Goal: Task Accomplishment & Management: Use online tool/utility

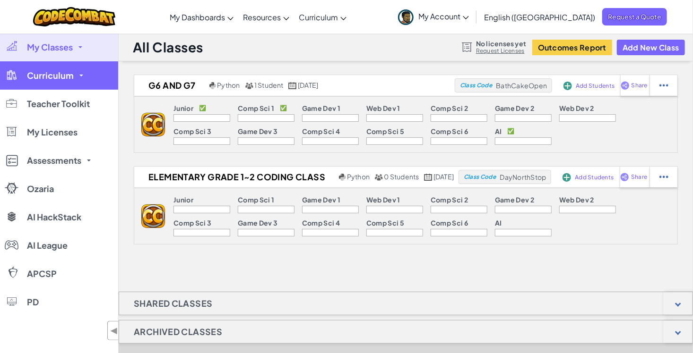
click at [87, 86] on link "Curriculum" at bounding box center [59, 75] width 118 height 28
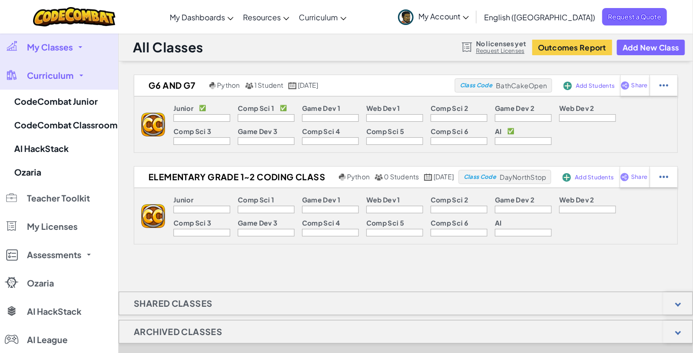
click at [82, 76] on span at bounding box center [81, 76] width 4 height 2
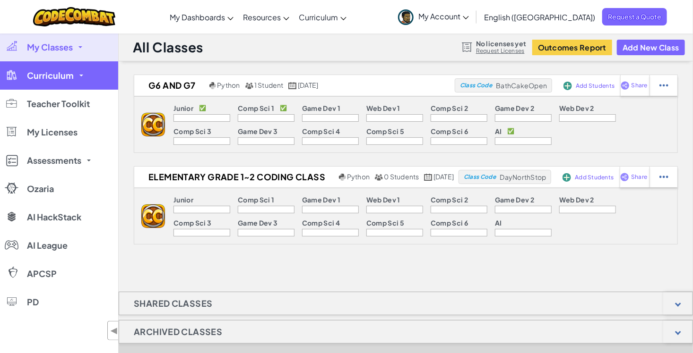
click at [80, 68] on link "Curriculum" at bounding box center [59, 75] width 118 height 28
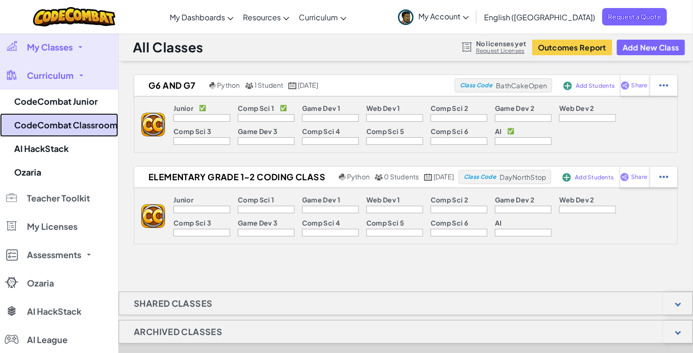
click at [48, 124] on link "CodeCombat Classroom" at bounding box center [59, 125] width 118 height 24
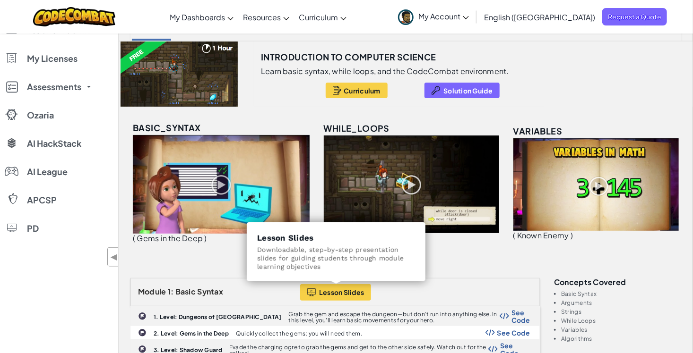
scroll to position [94, 0]
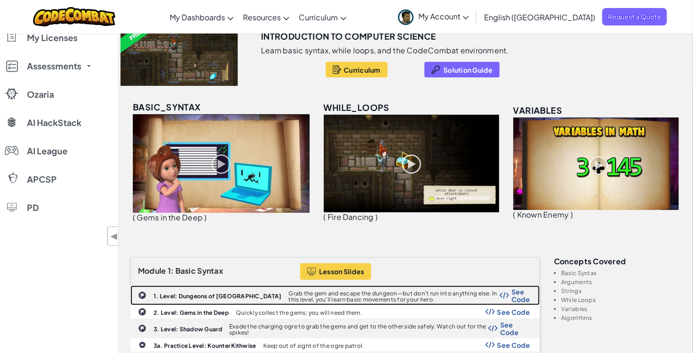
click at [326, 287] on div "1. Level: Dungeons of Kithgard Grab the gem and escape the dungeon—but don’t ru…" at bounding box center [335, 295] width 408 height 19
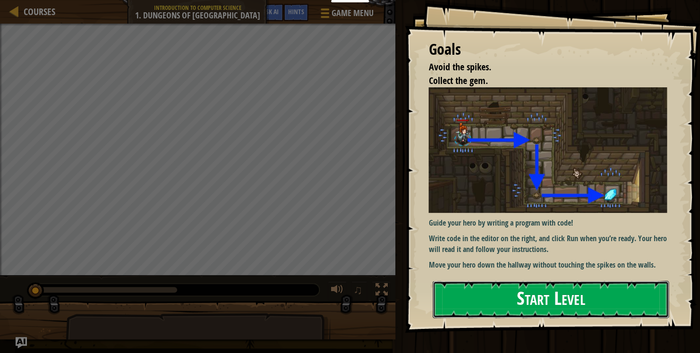
click at [452, 293] on button "Start Level" at bounding box center [551, 299] width 236 height 37
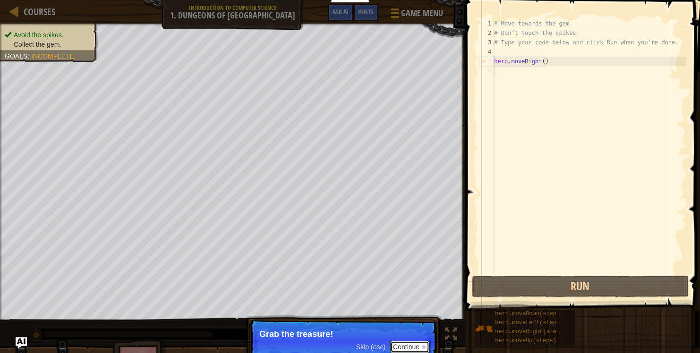
click at [423, 343] on button "Continue" at bounding box center [409, 347] width 39 height 12
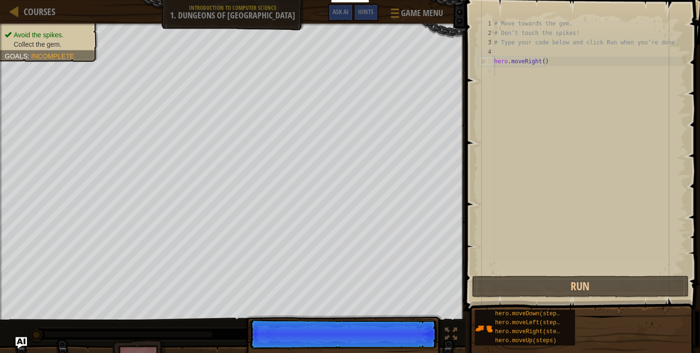
scroll to position [4, 0]
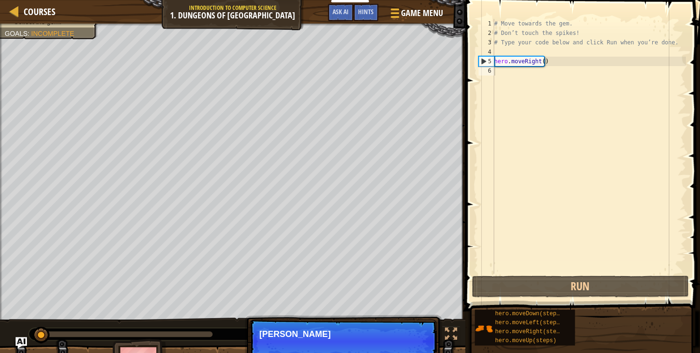
click at [418, 350] on p "Skip (esc) Continue Ty" at bounding box center [343, 341] width 188 height 43
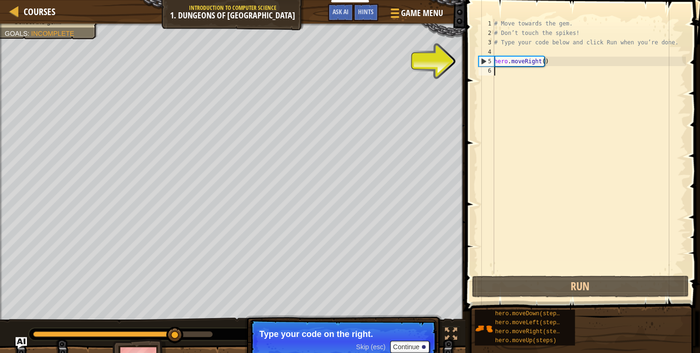
type textarea "h"
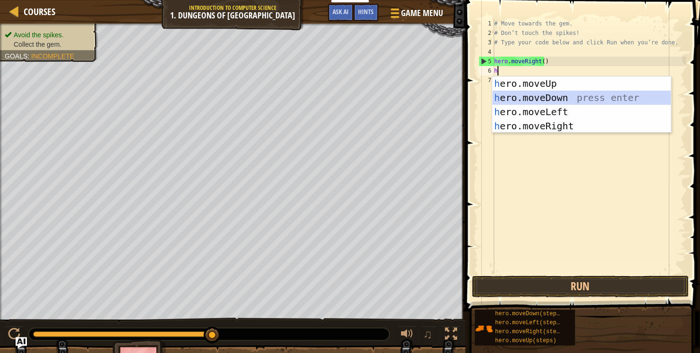
click at [537, 98] on div "h ero.moveUp press enter h ero.moveDown press enter h ero.moveLeft press enter …" at bounding box center [581, 119] width 179 height 85
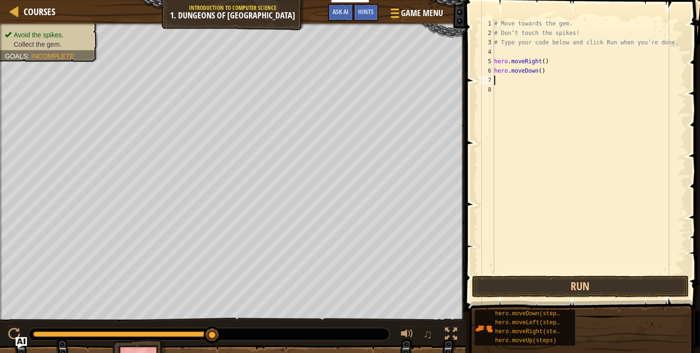
type textarea "h"
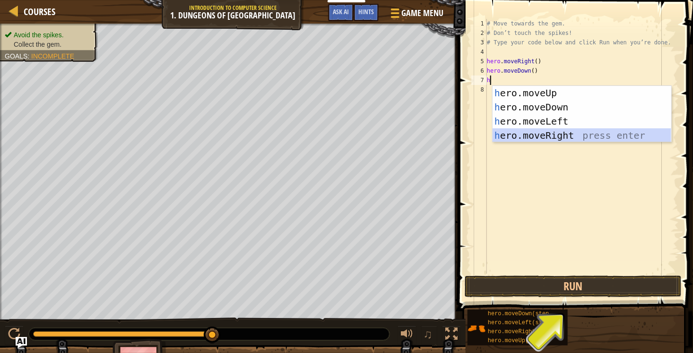
click at [544, 136] on div "h ero.moveUp press enter h ero.moveDown press enter h ero.moveLeft press enter …" at bounding box center [581, 128] width 179 height 85
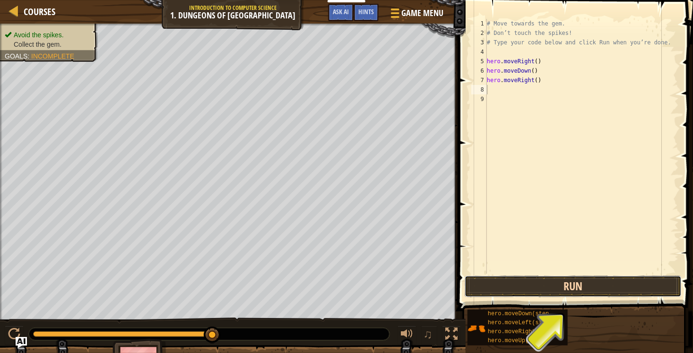
click at [540, 287] on button "Run" at bounding box center [572, 287] width 217 height 22
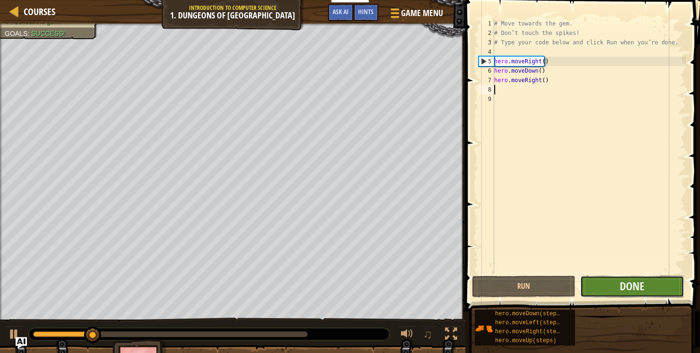
click at [615, 289] on button "Done" at bounding box center [631, 287] width 103 height 22
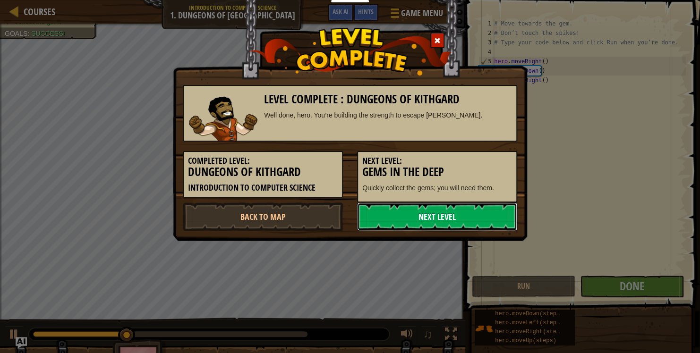
click at [448, 208] on link "Next Level" at bounding box center [437, 217] width 160 height 28
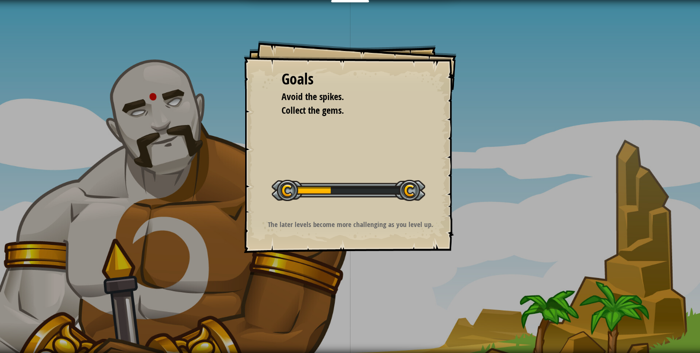
click at [312, 221] on p "The later levels become more challenging as you level up." at bounding box center [350, 225] width 189 height 10
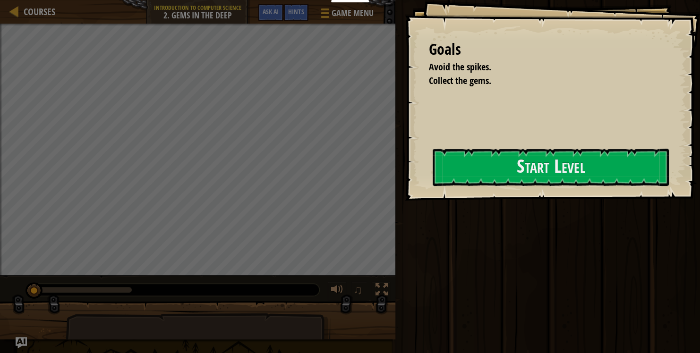
click at [433, 217] on div at bounding box center [551, 206] width 236 height 21
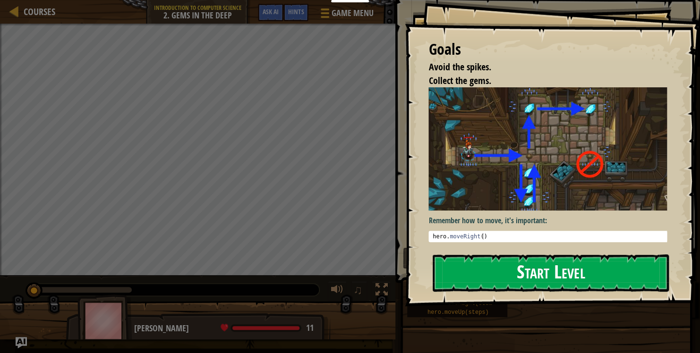
click at [491, 264] on button "Start Level" at bounding box center [551, 273] width 236 height 37
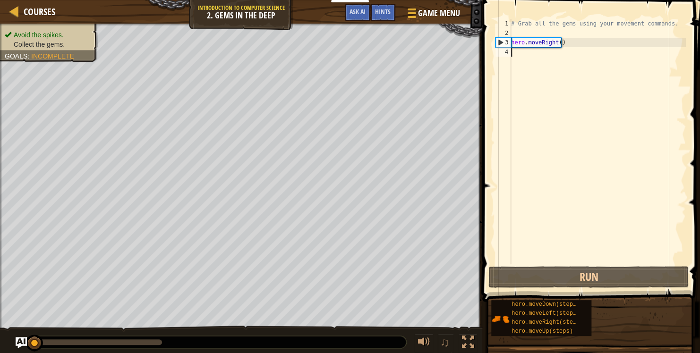
click at [557, 42] on div "# Grab all the gems using your movement commands. hero . moveRight ( )" at bounding box center [597, 151] width 177 height 265
type textarea "hero.moveRight()"
click at [522, 48] on div "# Grab all the gems using your movement commands. hero . moveRight ( )" at bounding box center [597, 151] width 177 height 265
type textarea "h"
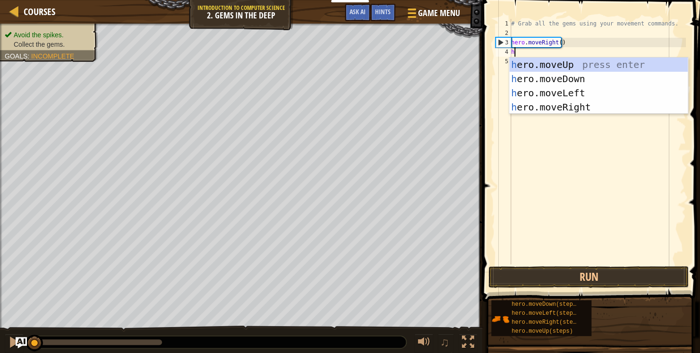
scroll to position [4, 0]
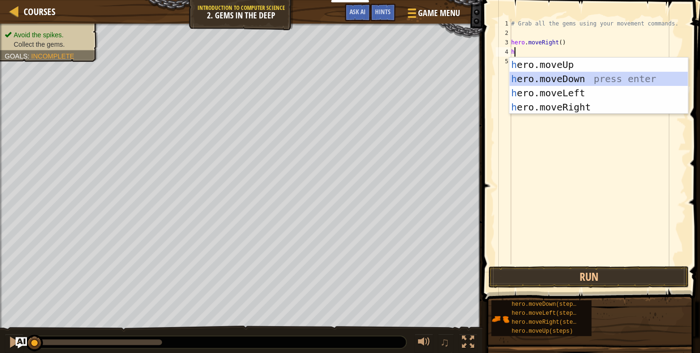
click at [554, 76] on div "h ero.moveUp press enter h ero.moveDown press enter h ero.moveLeft press enter …" at bounding box center [598, 100] width 179 height 85
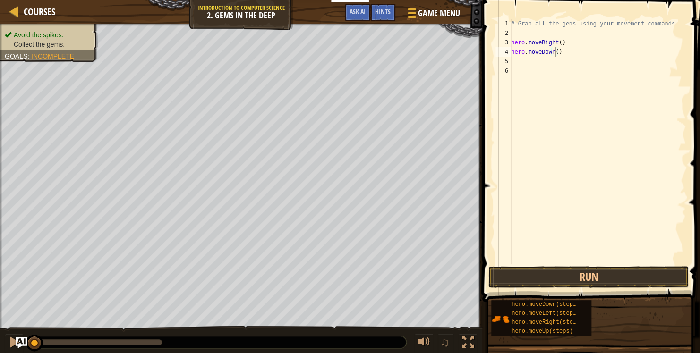
click at [556, 51] on div "# Grab all the gems using your movement commands. hero . moveRight ( ) hero . m…" at bounding box center [597, 151] width 177 height 265
type textarea "hero.moveDown(3)"
click at [527, 60] on div "# Grab all the gems using your movement commands. hero . moveRight ( ) hero . m…" at bounding box center [597, 151] width 177 height 265
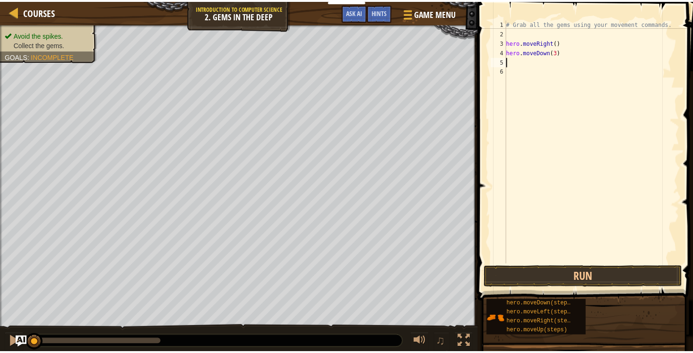
scroll to position [4, 0]
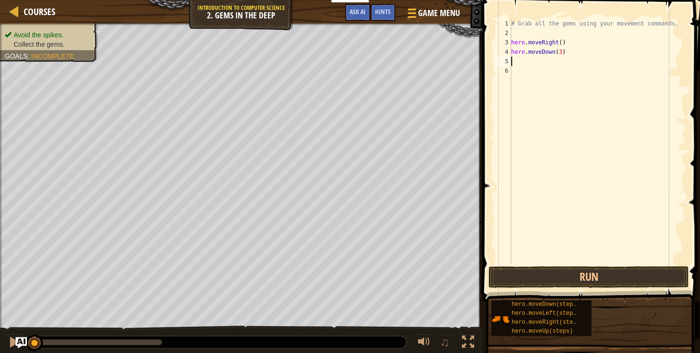
type textarea "h"
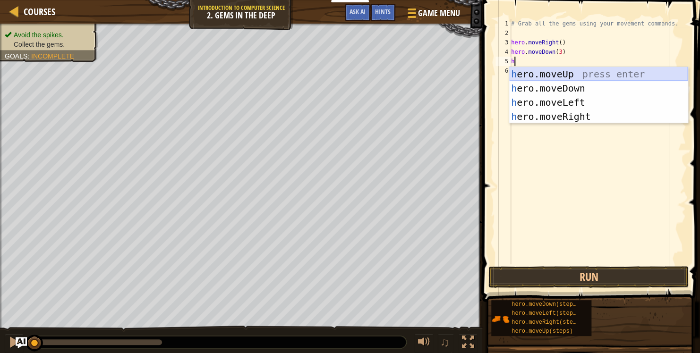
click at [554, 72] on div "h ero.moveUp press enter h ero.moveDown press enter h ero.moveLeft press enter …" at bounding box center [598, 109] width 179 height 85
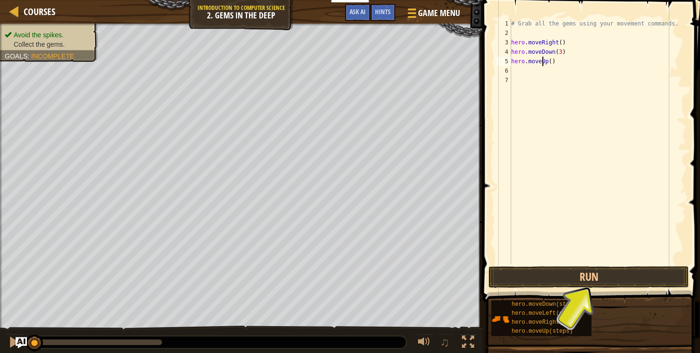
click at [541, 60] on div "# Grab all the gems using your movement commands. hero . moveRight ( ) hero . m…" at bounding box center [597, 151] width 177 height 265
click at [542, 60] on div "# Grab all the gems using your movement commands. hero . moveRight ( ) hero . m…" at bounding box center [597, 151] width 177 height 265
click at [549, 61] on div "# Grab all the gems using your movement commands. hero . moveRight ( ) hero . m…" at bounding box center [597, 151] width 177 height 265
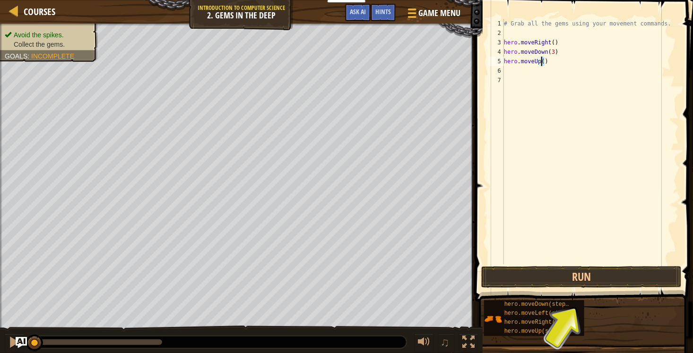
type textarea "hero.moveUp(4"
click at [525, 74] on div "# Grab all the gems using your movement commands. hero . moveRight ( ) hero . m…" at bounding box center [590, 151] width 177 height 265
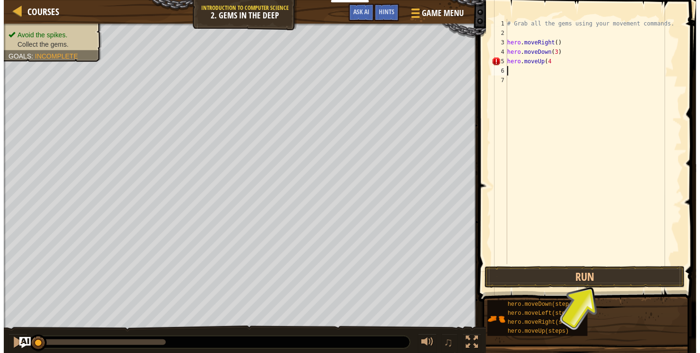
scroll to position [4, 0]
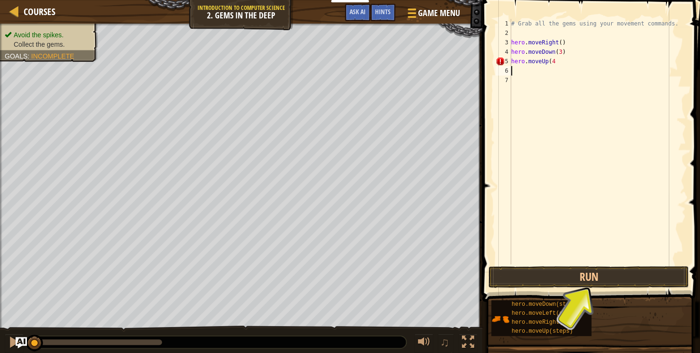
type textarea "h"
click at [557, 133] on div "# Grab all the gems using your movement commands. hero . moveRight ( ) hero . m…" at bounding box center [597, 151] width 177 height 265
click at [514, 74] on div "# Grab all the gems using your movement commands. hero . moveRight ( ) hero . m…" at bounding box center [597, 151] width 177 height 265
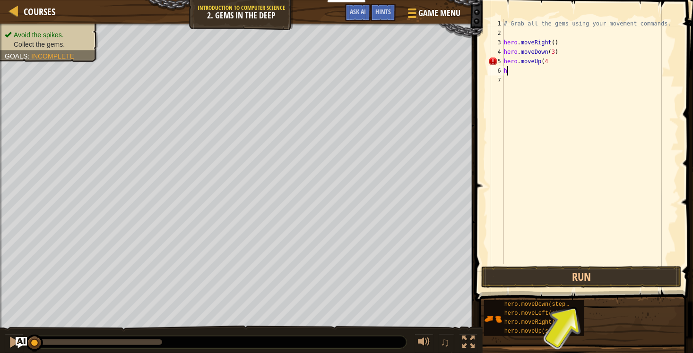
type textarea "he"
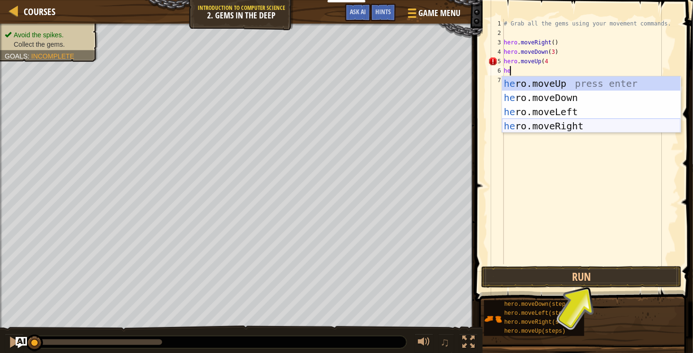
click at [539, 125] on div "he ro.moveUp press enter he ro.moveDown press enter he ro.moveLeft press enter …" at bounding box center [591, 119] width 179 height 85
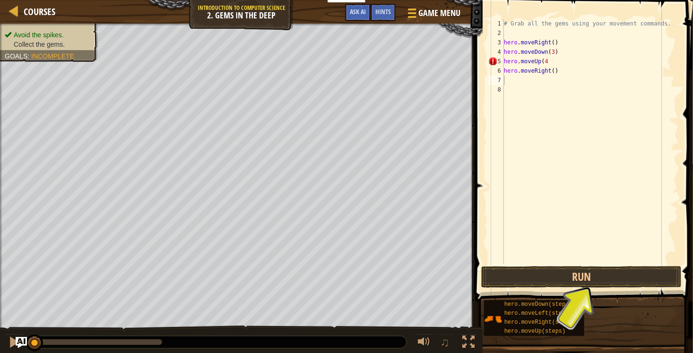
click at [583, 265] on span at bounding box center [584, 138] width 225 height 330
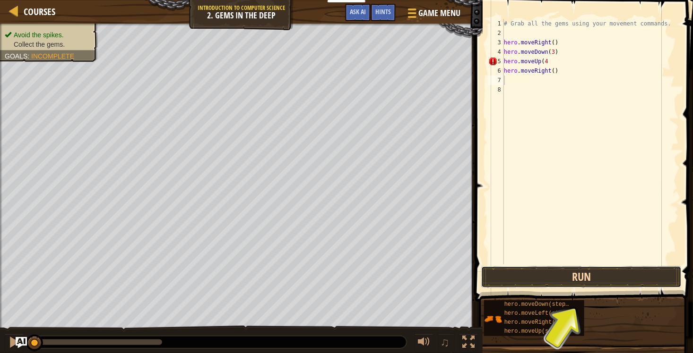
click at [585, 276] on button "Run" at bounding box center [581, 277] width 200 height 22
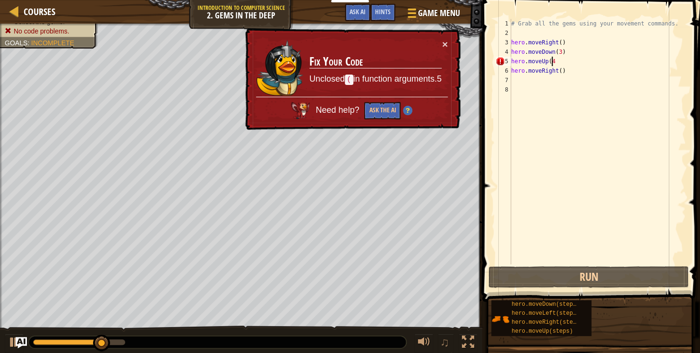
click at [555, 60] on div "# Grab all the gems using your movement commands. hero . moveRight ( ) hero . m…" at bounding box center [597, 151] width 177 height 265
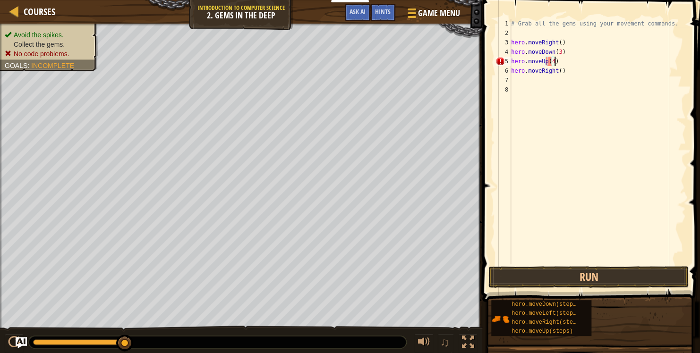
scroll to position [4, 3]
click at [555, 270] on button "Run" at bounding box center [588, 277] width 200 height 22
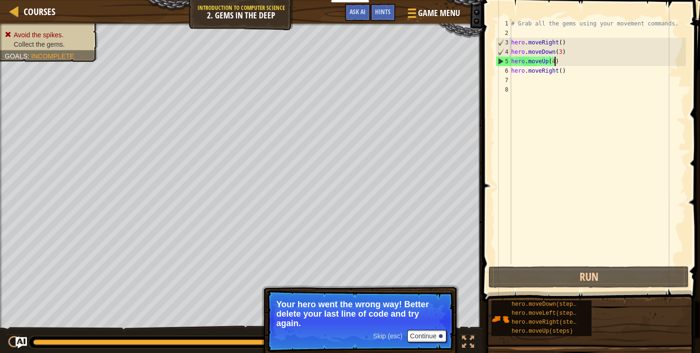
click at [551, 59] on div "# Grab all the gems using your movement commands. hero . moveRight ( ) hero . m…" at bounding box center [597, 151] width 177 height 265
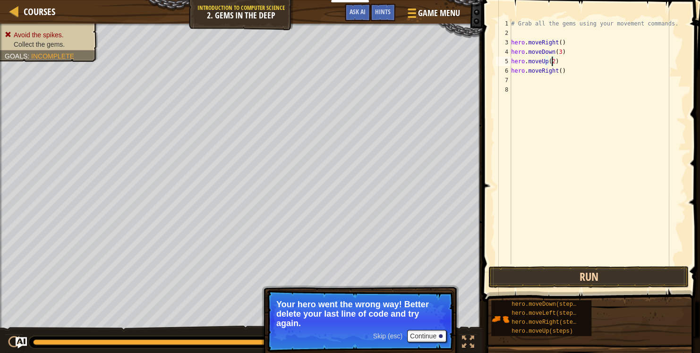
type textarea "hero.moveUp(2)"
click at [588, 274] on button "Run" at bounding box center [588, 277] width 200 height 22
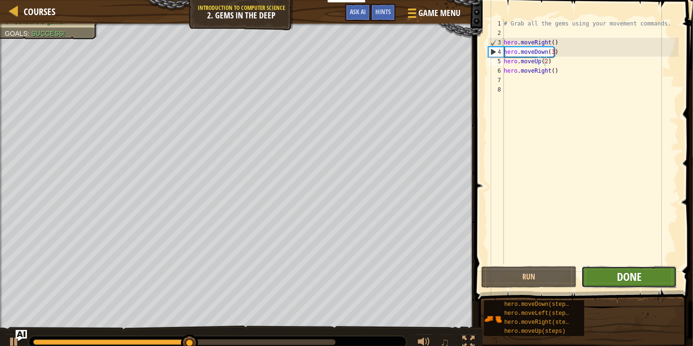
click at [631, 279] on span "Done" at bounding box center [629, 276] width 25 height 15
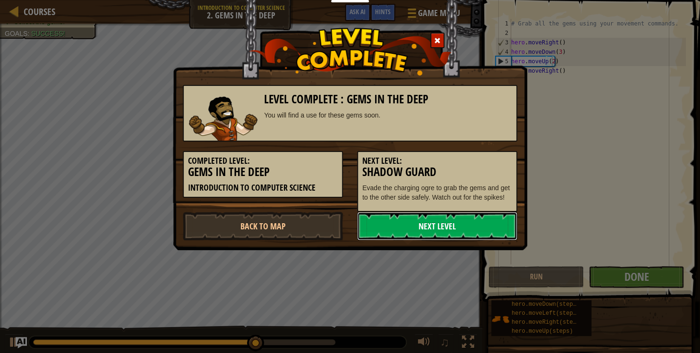
click at [479, 221] on link "Next Level" at bounding box center [437, 226] width 160 height 28
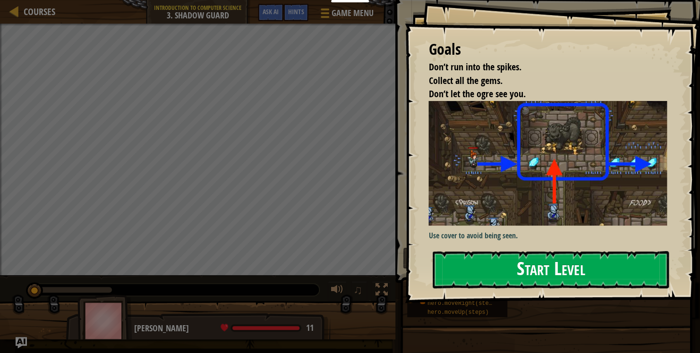
click at [477, 265] on button "Start Level" at bounding box center [551, 269] width 236 height 37
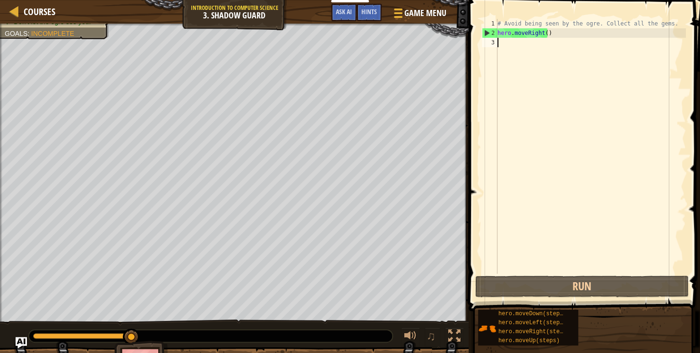
type textarea "h"
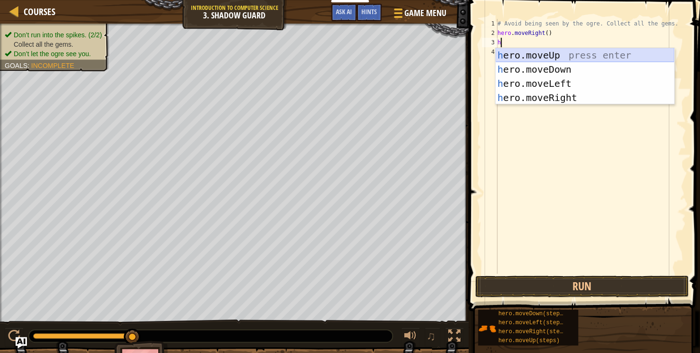
click at [542, 53] on div "h ero.moveUp press enter h ero.moveDown press enter h ero.moveLeft press enter …" at bounding box center [585, 90] width 179 height 85
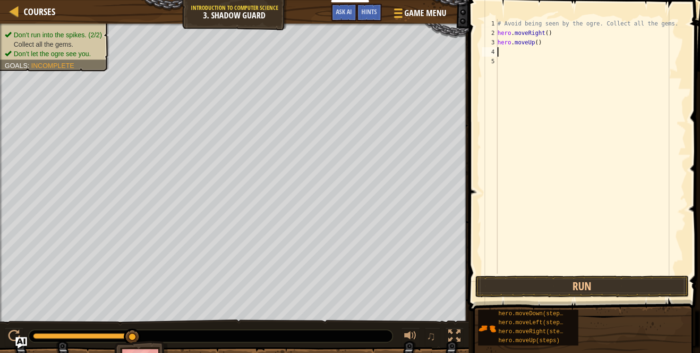
type textarea "h"
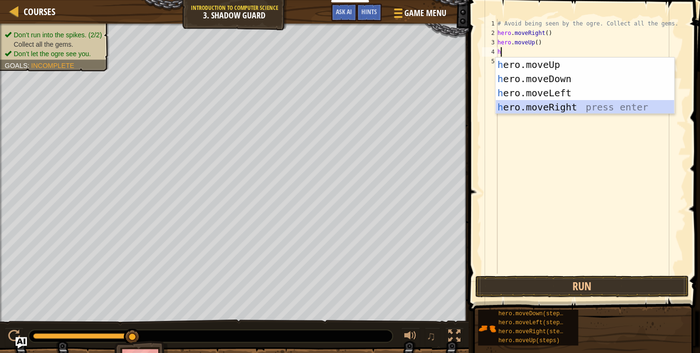
click at [564, 107] on div "h ero.moveUp press enter h ero.moveDown press enter h ero.moveLeft press enter …" at bounding box center [585, 100] width 179 height 85
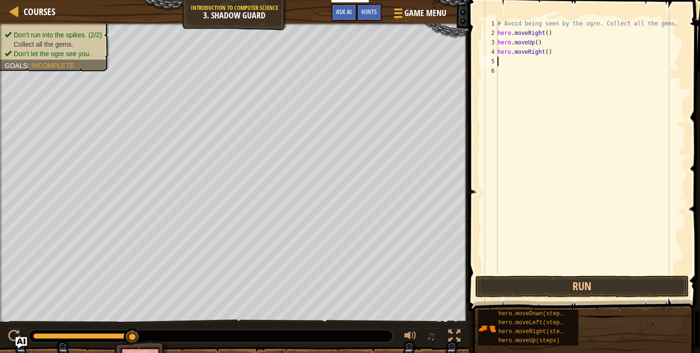
type textarea "h"
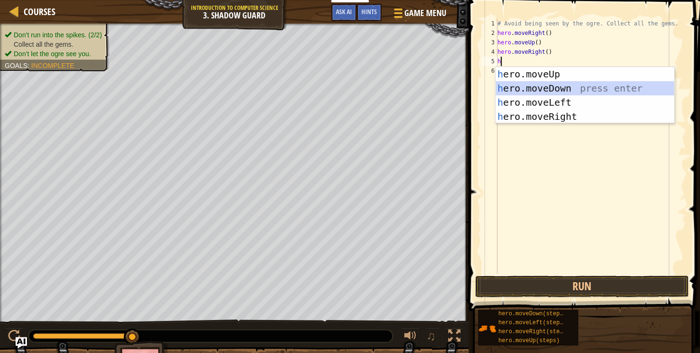
click at [544, 87] on div "h ero.moveUp press enter h ero.moveDown press enter h ero.moveLeft press enter …" at bounding box center [585, 109] width 179 height 85
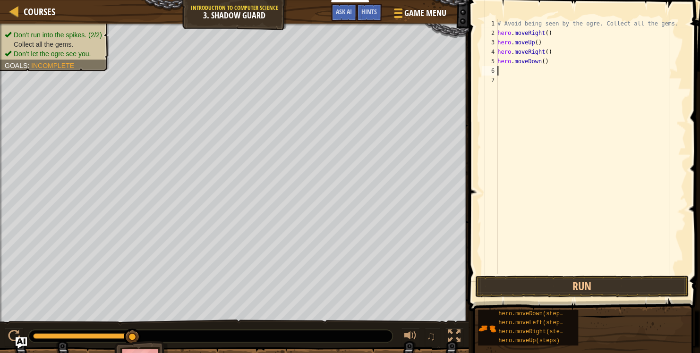
type textarea "h"
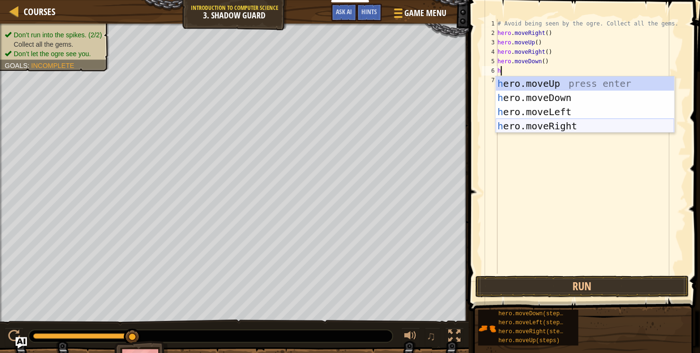
click at [556, 127] on div "h ero.moveUp press enter h ero.moveDown press enter h ero.moveLeft press enter …" at bounding box center [585, 119] width 179 height 85
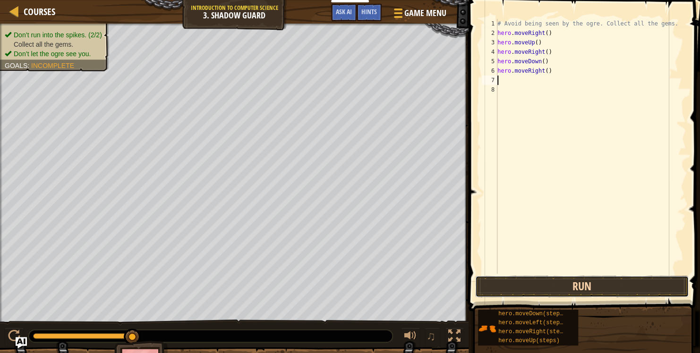
click at [569, 290] on button "Run" at bounding box center [582, 287] width 214 height 22
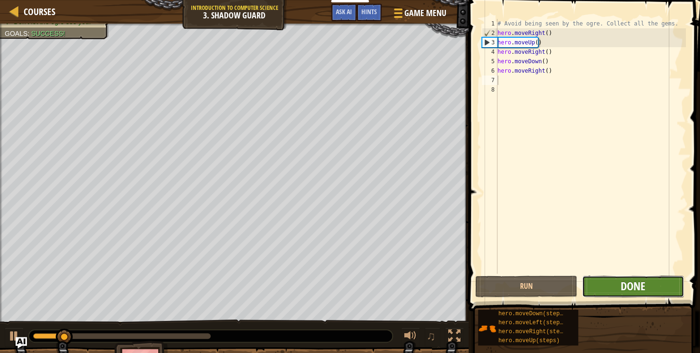
click at [630, 284] on span "Done" at bounding box center [633, 286] width 25 height 15
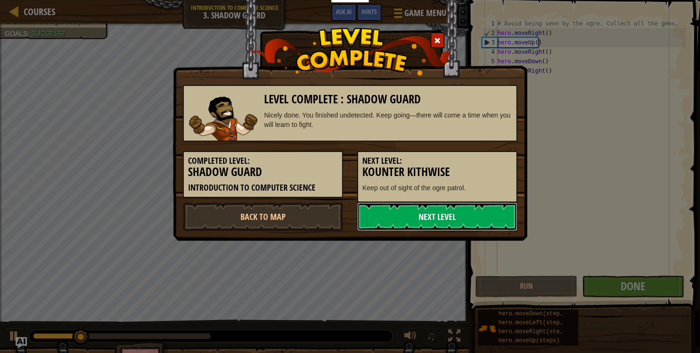
click at [428, 215] on link "Next Level" at bounding box center [437, 217] width 160 height 28
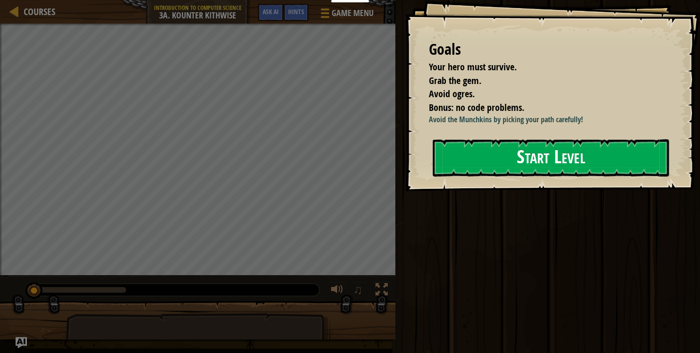
click at [532, 155] on button "Start Level" at bounding box center [551, 157] width 236 height 37
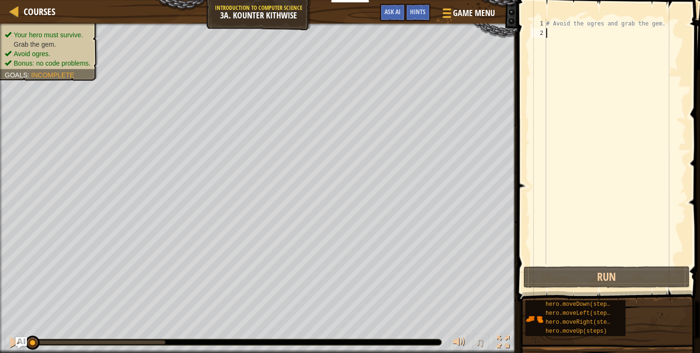
type textarea "h"
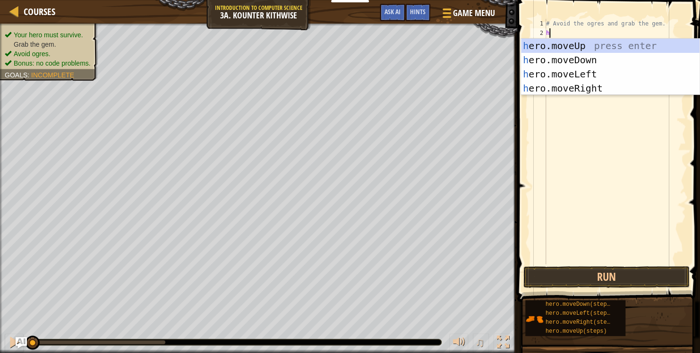
scroll to position [4, 0]
click at [549, 59] on div "h ero.moveUp press enter h ero.moveDown press enter h ero.moveLeft press enter …" at bounding box center [610, 81] width 179 height 85
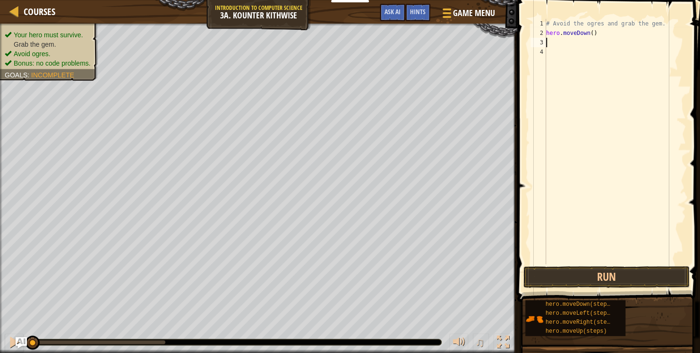
type textarea "h"
click at [567, 130] on div "# Avoid the ogres and grab the gem. hero . moveDown ( ) h" at bounding box center [615, 151] width 142 height 265
click at [573, 43] on div "# Avoid the ogres and grab the gem. hero . moveDown ( ) h" at bounding box center [615, 151] width 142 height 265
type textarea "h"
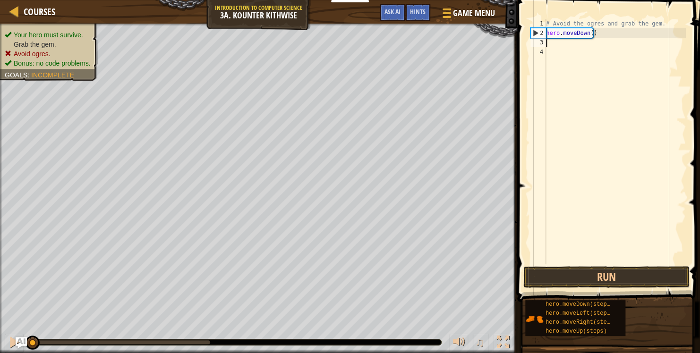
click at [590, 35] on div "# Avoid the ogres and grab the gem. hero . moveDown ( )" at bounding box center [615, 151] width 142 height 265
type textarea "hero.moveDown(2)"
click at [571, 47] on div "# Avoid the ogres and grab the gem. hero . moveDown ( 2 )" at bounding box center [615, 151] width 142 height 265
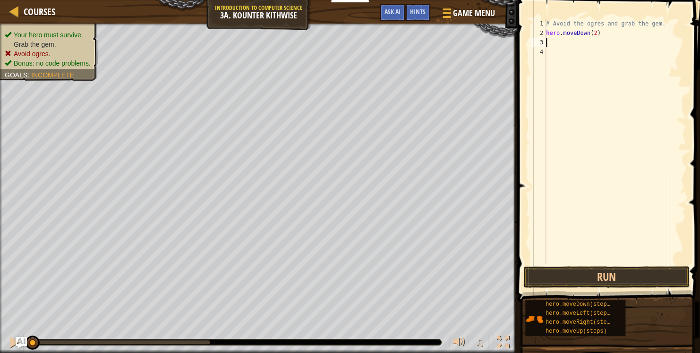
click at [567, 40] on div "# Avoid the ogres and grab the gem. hero . moveDown ( 2 )" at bounding box center [615, 151] width 142 height 265
type textarea "h"
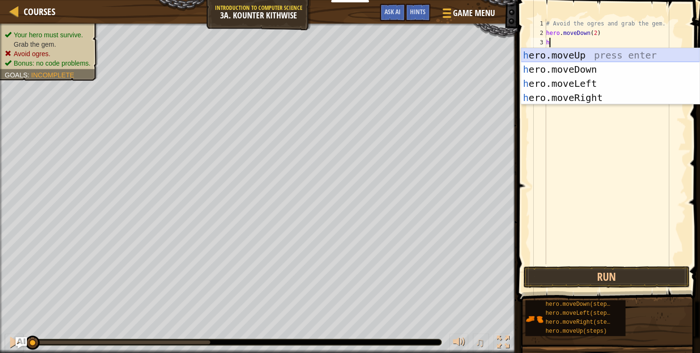
click at [567, 55] on div "h ero.moveUp press enter h ero.moveDown press enter h ero.moveLeft press enter …" at bounding box center [610, 90] width 179 height 85
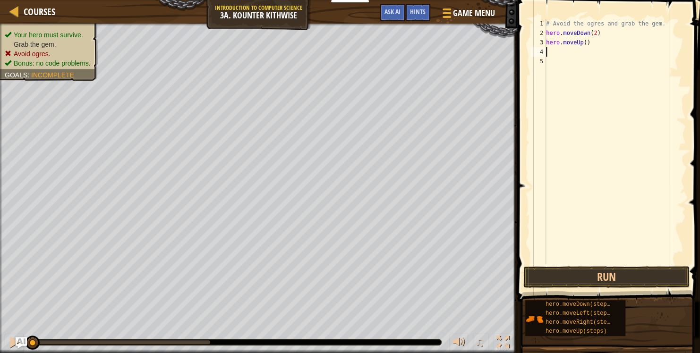
click at [584, 45] on div "# Avoid the ogres and grab the gem. hero . moveDown ( 2 ) hero . moveUp ( )" at bounding box center [615, 151] width 142 height 265
type textarea "hero.moveUp(1)"
click at [581, 284] on button "Run" at bounding box center [606, 277] width 166 height 22
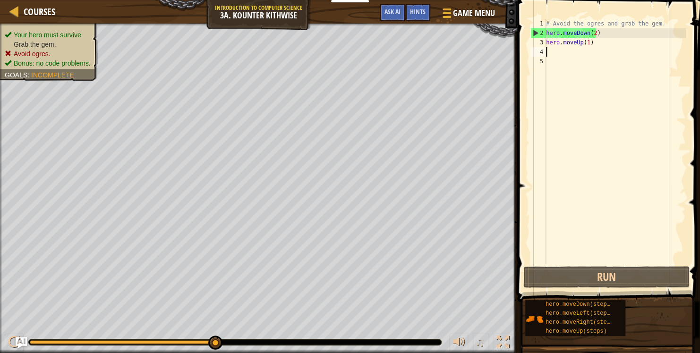
click at [555, 56] on div "# Avoid the ogres and grab the gem. hero . moveDown ( 2 ) hero . moveUp ( 1 )" at bounding box center [615, 151] width 142 height 265
type textarea "h"
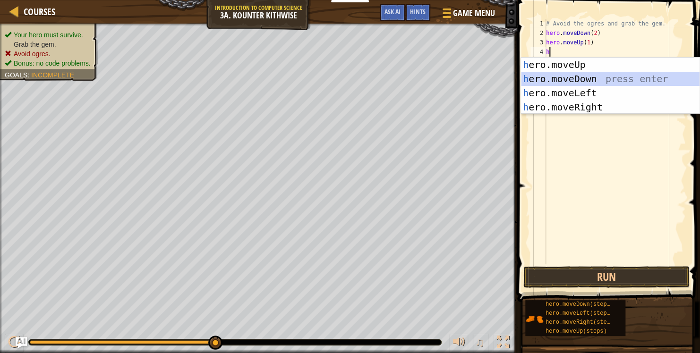
click at [599, 82] on div "h ero.moveUp press enter h ero.moveDown press enter h ero.moveLeft press enter …" at bounding box center [610, 100] width 179 height 85
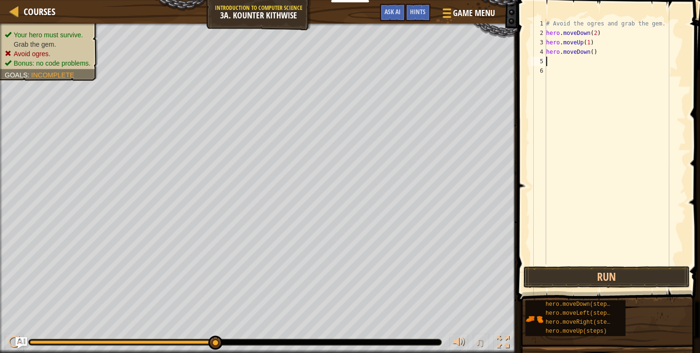
type textarea "h"
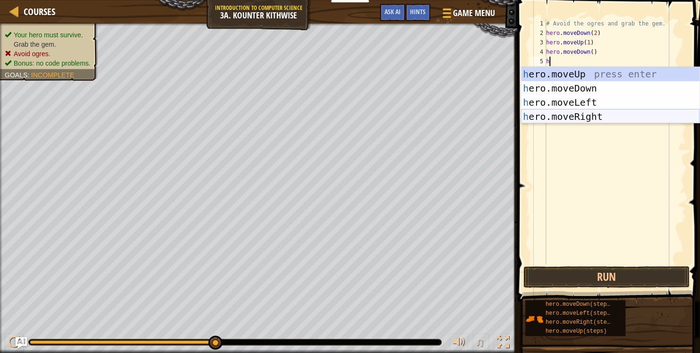
click at [586, 116] on div "h ero.moveUp press enter h ero.moveDown press enter h ero.moveLeft press enter …" at bounding box center [610, 109] width 179 height 85
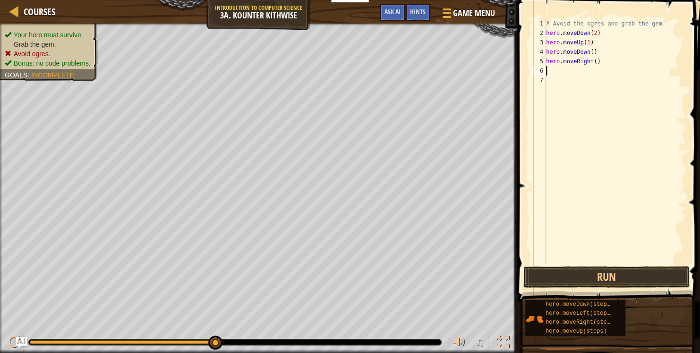
type textarea "h"
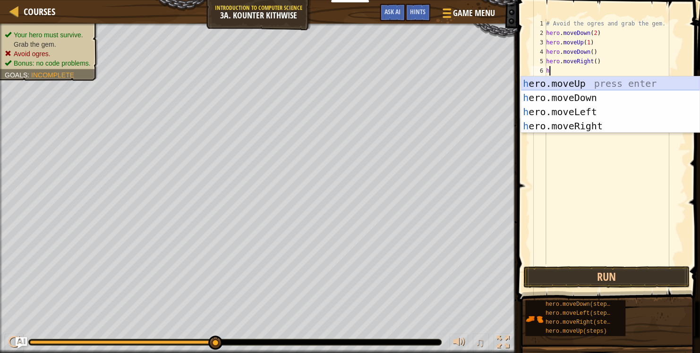
click at [581, 82] on div "h ero.moveUp press enter h ero.moveDown press enter h ero.moveLeft press enter …" at bounding box center [610, 119] width 179 height 85
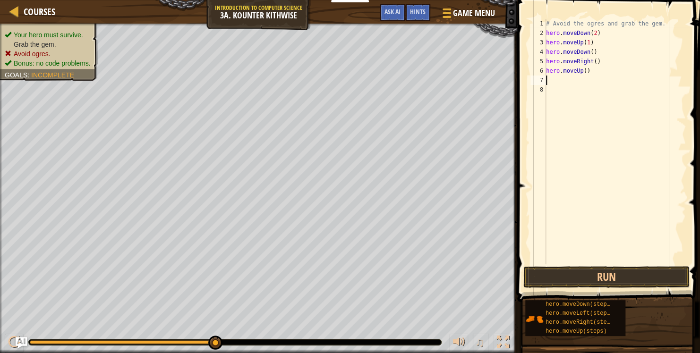
type textarea "h"
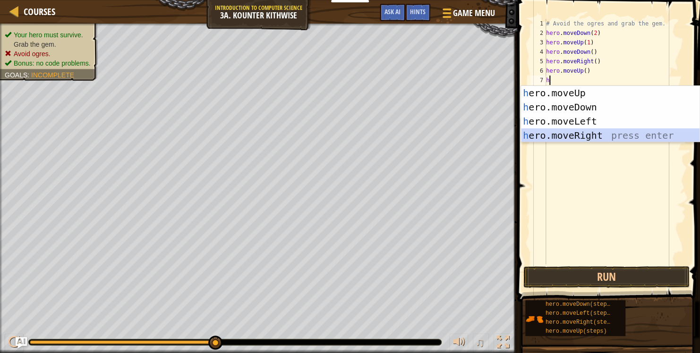
click at [581, 133] on div "h ero.moveUp press enter h ero.moveDown press enter h ero.moveLeft press enter …" at bounding box center [610, 128] width 179 height 85
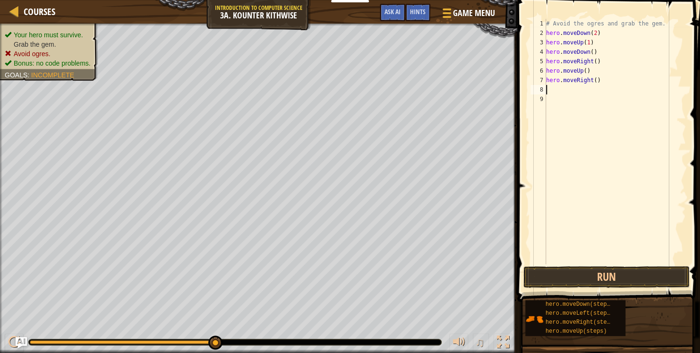
click at [593, 78] on div "# Avoid the ogres and grab the gem. hero . moveDown ( 2 ) hero . moveUp ( 1 ) h…" at bounding box center [615, 151] width 142 height 265
type textarea "hero.moveRight(2)"
click at [592, 271] on button "Run" at bounding box center [606, 277] width 166 height 22
click at [581, 286] on button "Run" at bounding box center [606, 277] width 166 height 22
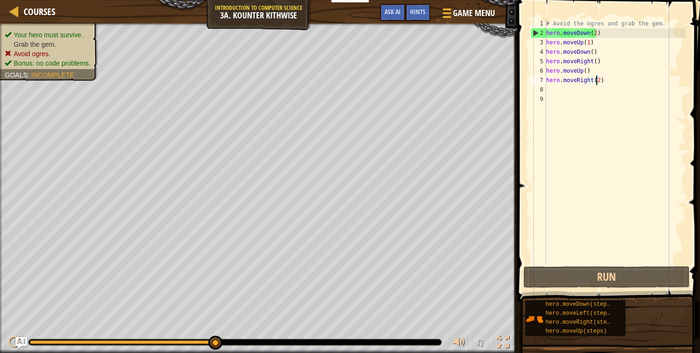
click at [552, 96] on div "# Avoid the ogres and grab the gem. hero . moveDown ( 2 ) hero . moveUp ( 1 ) h…" at bounding box center [615, 151] width 142 height 265
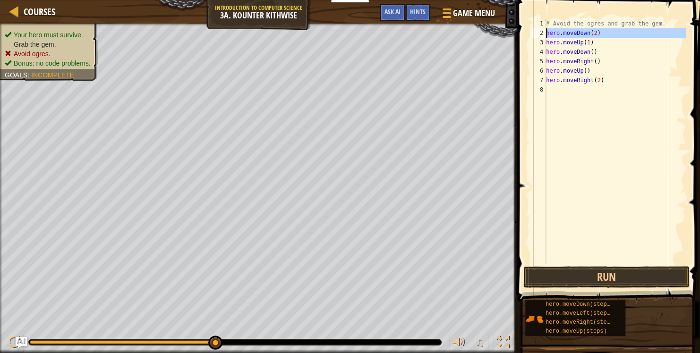
click at [545, 29] on div "2" at bounding box center [539, 32] width 16 height 9
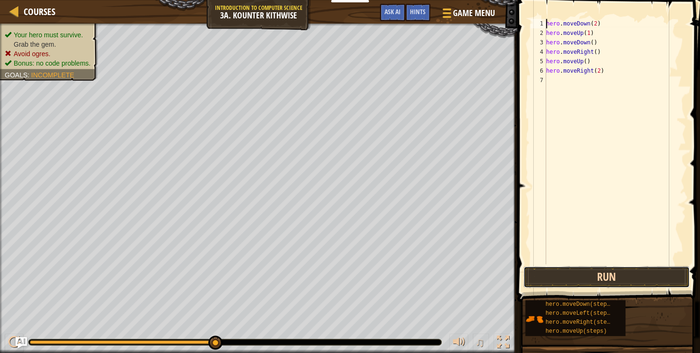
click at [658, 275] on button "Run" at bounding box center [606, 277] width 166 height 22
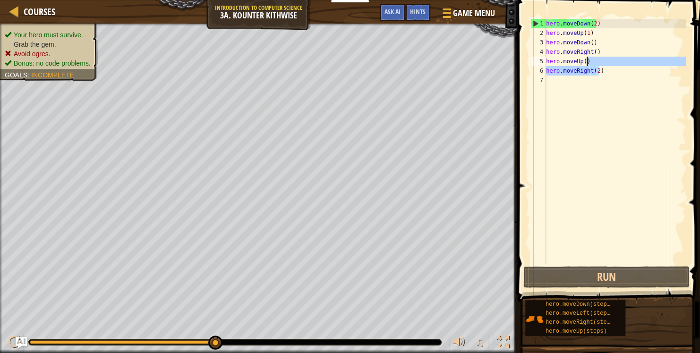
drag, startPoint x: 609, startPoint y: 75, endPoint x: 601, endPoint y: 46, distance: 29.3
click at [602, 51] on div "hero . moveDown ( 2 ) hero . moveUp ( 1 ) hero . moveDown ( ) hero . moveRight …" at bounding box center [615, 151] width 142 height 265
type textarea "hero.moveRight() hero.moveUp()"
click at [625, 97] on div "hero . moveDown ( 2 ) hero . moveUp ( 1 ) hero . moveDown ( ) hero . moveRight …" at bounding box center [615, 151] width 142 height 265
click at [625, 70] on div "hero . moveDown ( 2 ) hero . moveUp ( 1 ) hero . moveDown ( ) hero . moveRight …" at bounding box center [615, 151] width 142 height 265
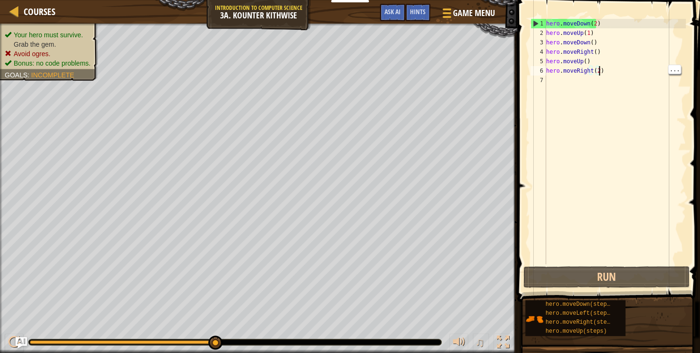
click at [610, 75] on div "hero . moveDown ( 2 ) hero . moveUp ( 1 ) hero . moveDown ( ) hero . moveRight …" at bounding box center [615, 151] width 142 height 265
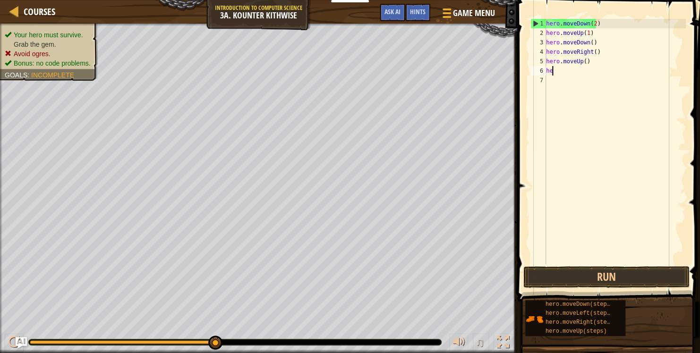
type textarea "h"
click at [595, 34] on div "hero . moveDown ( 2 ) hero . moveUp ( 1 ) hero . moveDown ( ) hero . moveRight …" at bounding box center [615, 151] width 142 height 265
type textarea "h"
click at [598, 43] on div "hero . moveDown ( 2 ) hero . moveDown ( ) hero . moveRight ( )" at bounding box center [615, 151] width 142 height 265
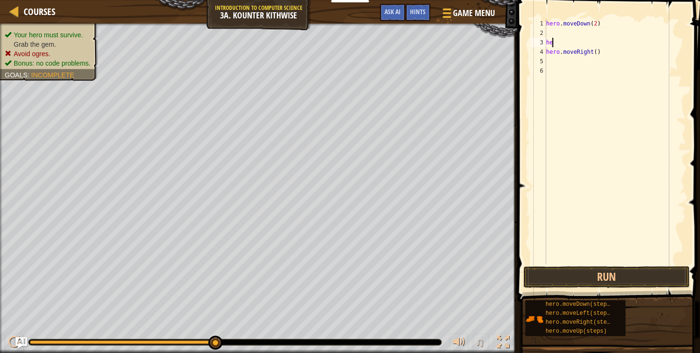
type textarea "h"
click at [604, 60] on div "hero . moveDown ( 2 ) hero . moveRight ( )" at bounding box center [615, 151] width 142 height 265
click at [608, 58] on div "hero . moveDown ( 2 ) hero . moveRight ( )" at bounding box center [615, 151] width 142 height 265
click at [602, 47] on div "hero . moveDown ( 2 ) hero . moveRight ( )" at bounding box center [615, 151] width 142 height 265
click at [605, 60] on div "hero . moveDown ( 2 ) hero . moveRight ( )" at bounding box center [615, 151] width 142 height 265
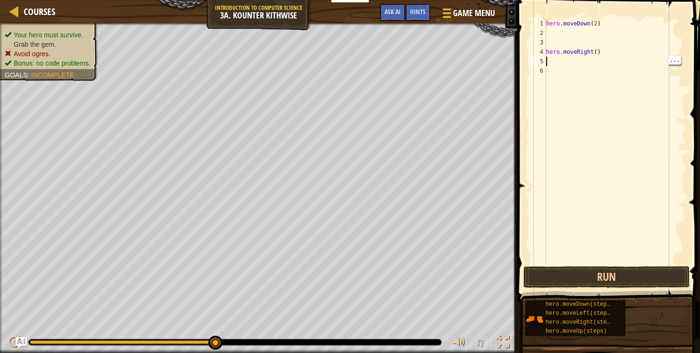
click at [599, 51] on div "hero . moveDown ( 2 ) hero . moveRight ( )" at bounding box center [615, 151] width 142 height 265
type textarea "h"
click at [641, 271] on button "Run" at bounding box center [606, 277] width 166 height 22
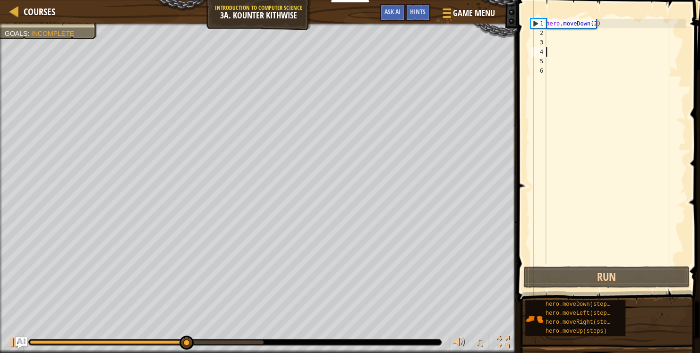
click at [563, 39] on div "hero . moveDown ( 2 )" at bounding box center [615, 151] width 142 height 265
click at [563, 34] on div "hero . moveDown ( 2 )" at bounding box center [615, 151] width 142 height 265
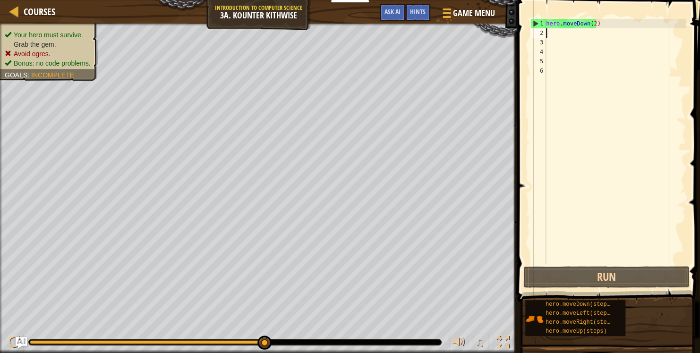
type textarea "h"
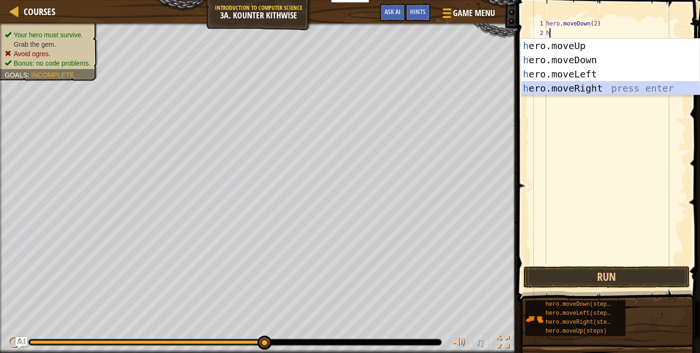
click at [594, 89] on div "h ero.moveUp press enter h ero.moveDown press enter h ero.moveLeft press enter …" at bounding box center [610, 81] width 179 height 85
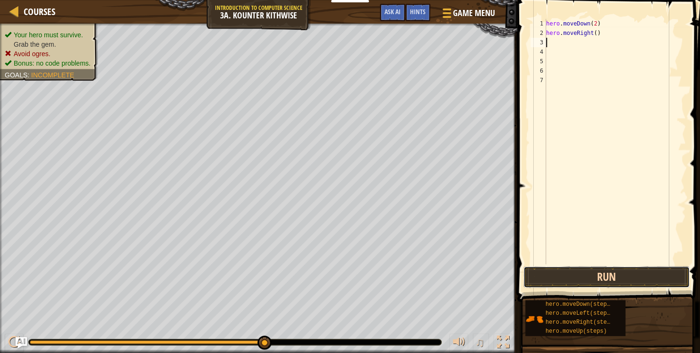
click at [607, 282] on button "Run" at bounding box center [606, 277] width 166 height 22
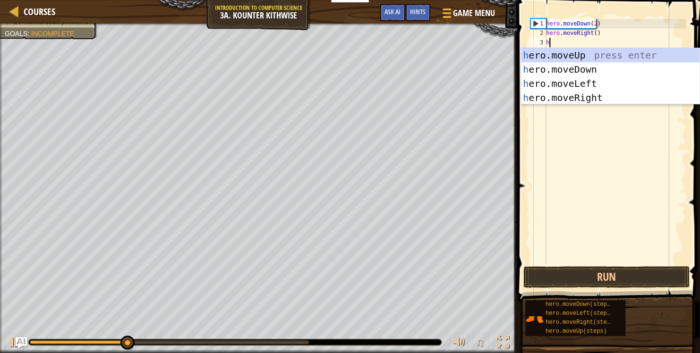
type textarea "he"
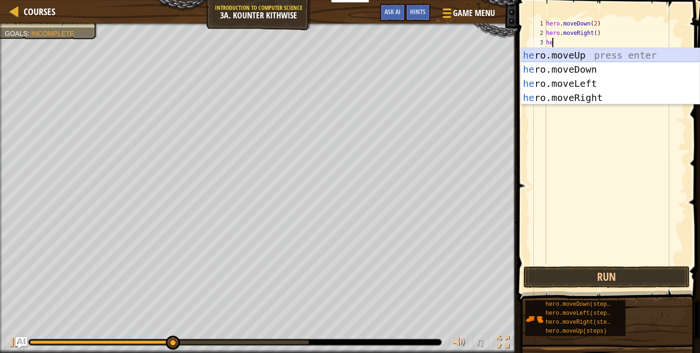
click at [594, 57] on div "he ro.moveUp press enter he ro.moveDown press enter he ro.moveLeft press enter …" at bounding box center [610, 90] width 179 height 85
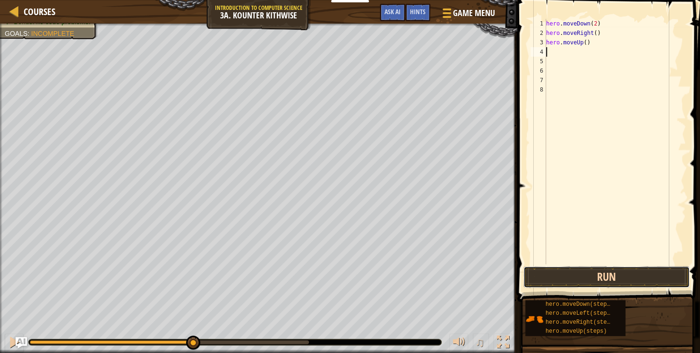
click at [591, 266] on button "Run" at bounding box center [606, 277] width 166 height 22
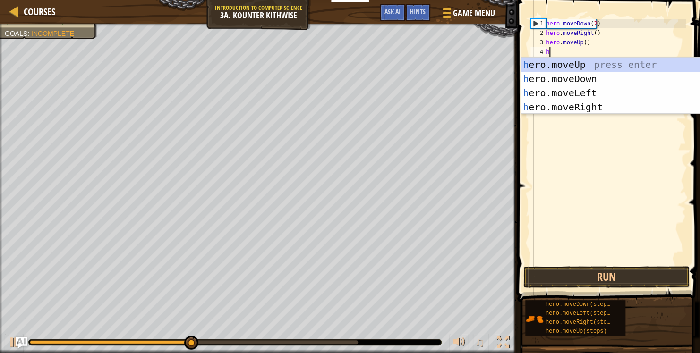
type textarea "he"
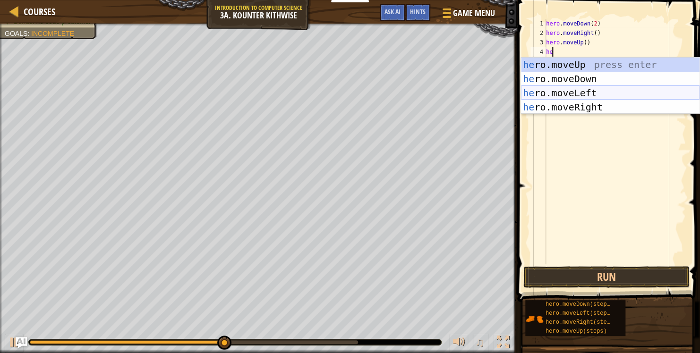
click at [579, 95] on div "he ro.moveUp press enter he ro.moveDown press enter he ro.moveLeft press enter …" at bounding box center [610, 100] width 179 height 85
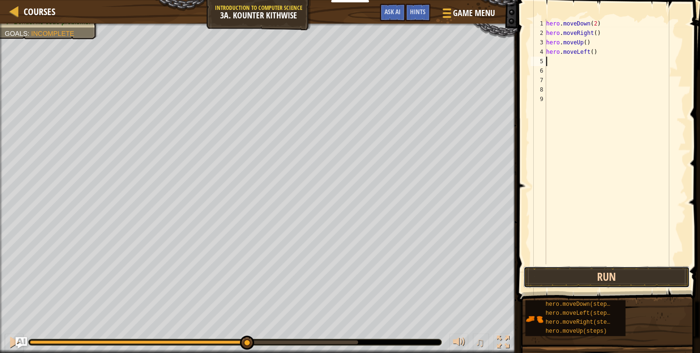
click at [605, 273] on button "Run" at bounding box center [606, 277] width 166 height 22
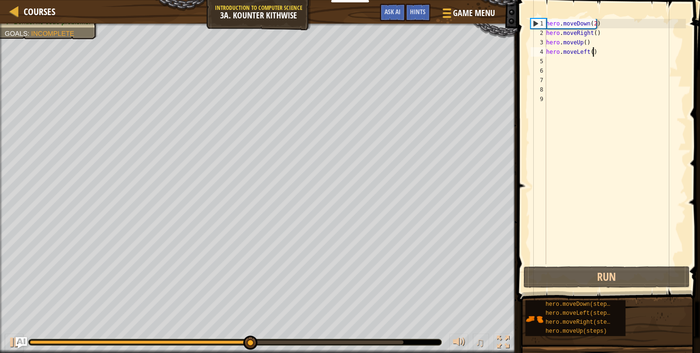
click at [595, 51] on div "hero . moveDown ( 2 ) hero . moveRight ( ) hero . moveUp ( ) hero . moveLeft ( )" at bounding box center [615, 151] width 142 height 265
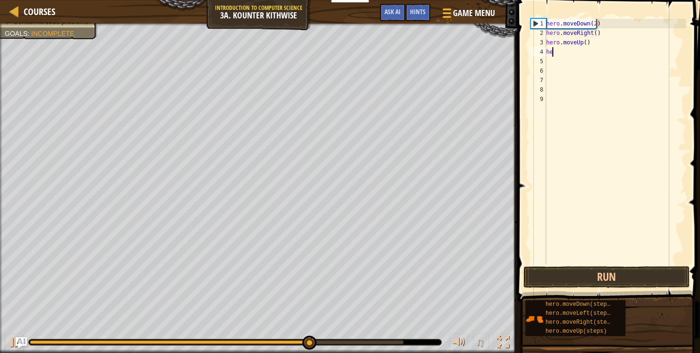
type textarea "h"
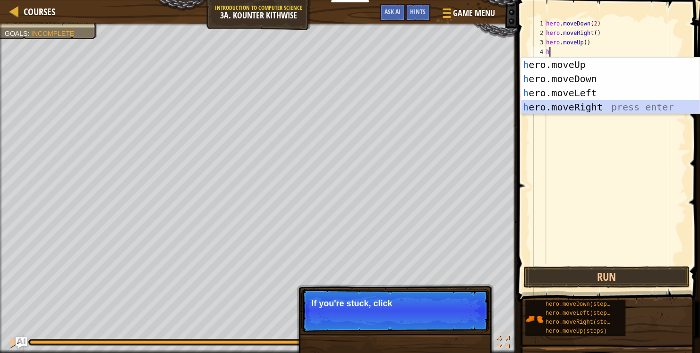
click at [600, 107] on div "h ero.moveUp press enter h ero.moveDown press enter h ero.moveLeft press enter …" at bounding box center [610, 100] width 179 height 85
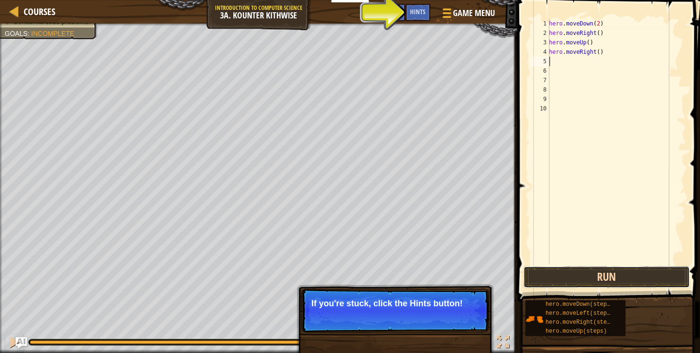
click at [616, 276] on button "Run" at bounding box center [606, 277] width 166 height 22
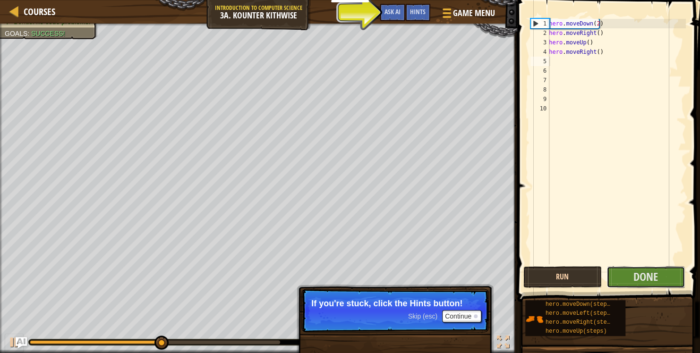
click at [616, 276] on button "Done" at bounding box center [646, 277] width 78 height 22
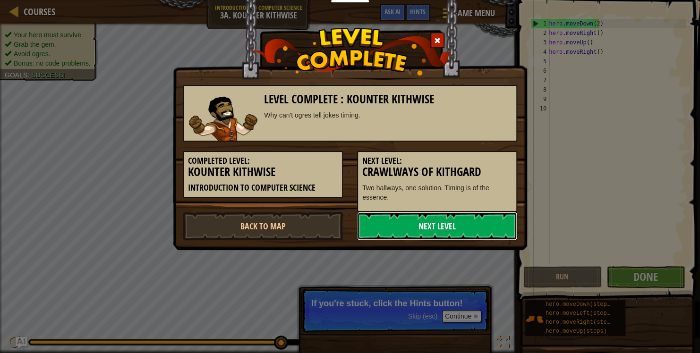
click at [481, 228] on link "Next Level" at bounding box center [437, 226] width 160 height 28
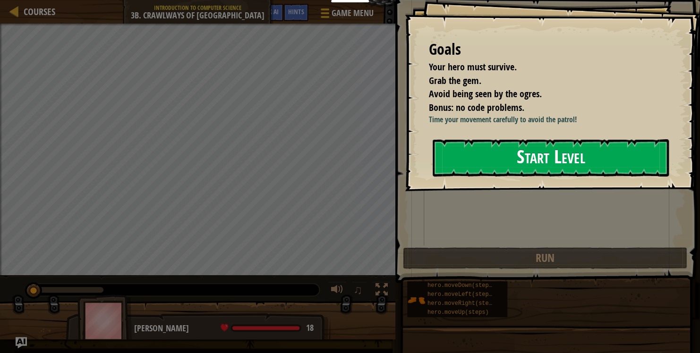
click at [585, 184] on div "Goals Your hero must survive. Grab the gem. Avoid being seen by the ogres. Bonu…" at bounding box center [552, 95] width 295 height 191
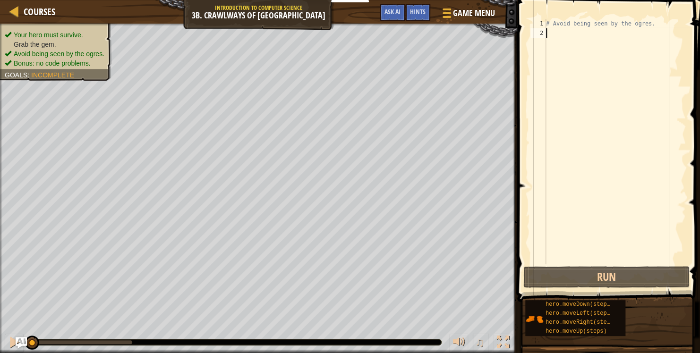
type textarea "m"
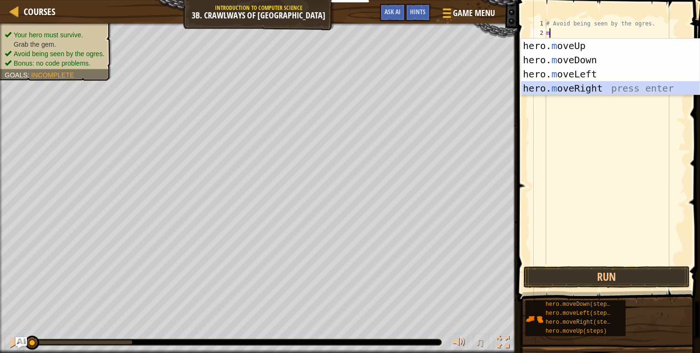
click at [553, 83] on div "hero. m oveUp press enter hero. m oveDown press enter hero. m oveLeft press ent…" at bounding box center [610, 81] width 179 height 85
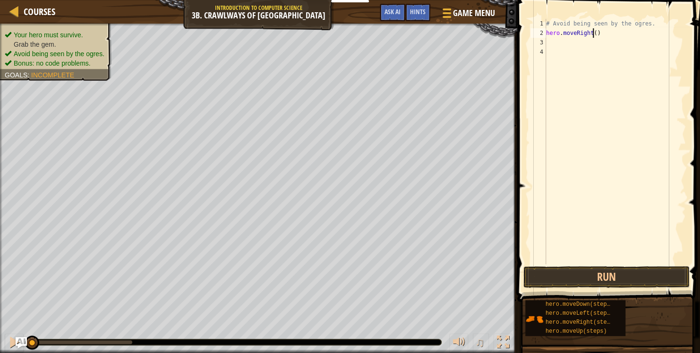
click at [592, 32] on div "# Avoid being seen by the ogres. hero . moveRight ( )" at bounding box center [615, 151] width 142 height 265
type textarea "hero.moveRight(1/4)"
click at [552, 38] on div "# Avoid being seen by the ogres. hero . moveRight ( 1 / 4 )" at bounding box center [615, 151] width 142 height 265
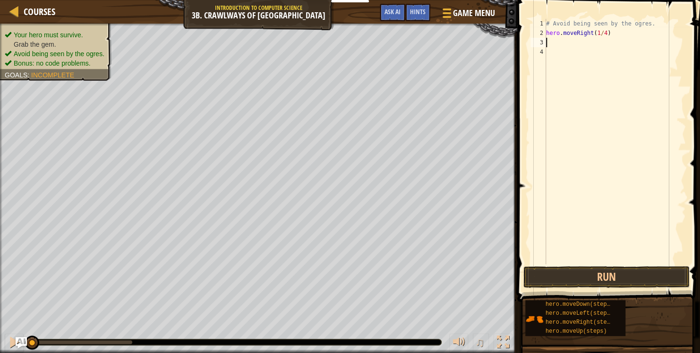
type textarea "m"
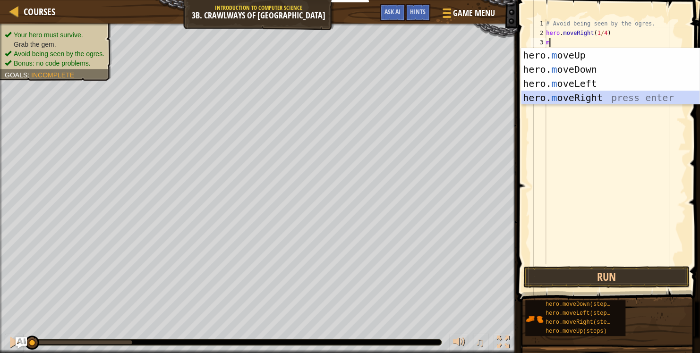
click at [572, 95] on div "hero. m oveUp press enter hero. m oveDown press enter hero. m oveLeft press ent…" at bounding box center [610, 90] width 179 height 85
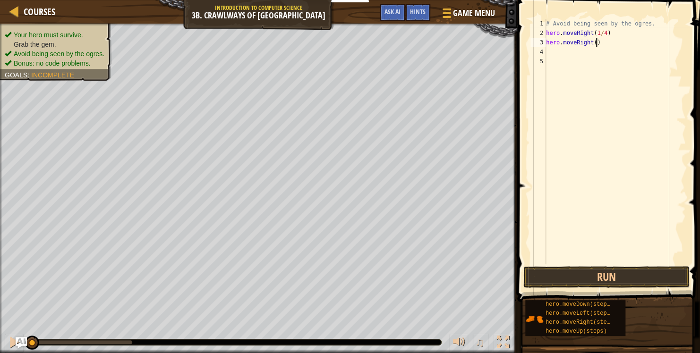
click at [600, 40] on div "# Avoid being seen by the ogres. hero . moveRight ( 1 / 4 ) hero . moveRight ( )" at bounding box center [615, 151] width 142 height 265
type textarea "h"
type textarea "m"
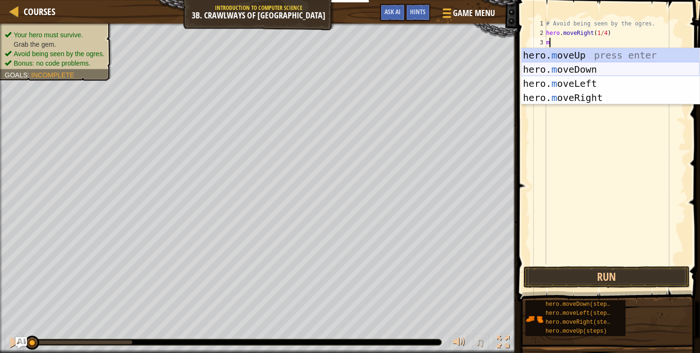
click at [576, 68] on div "hero. m oveUp press enter hero. m oveDown press enter hero. m oveLeft press ent…" at bounding box center [610, 90] width 179 height 85
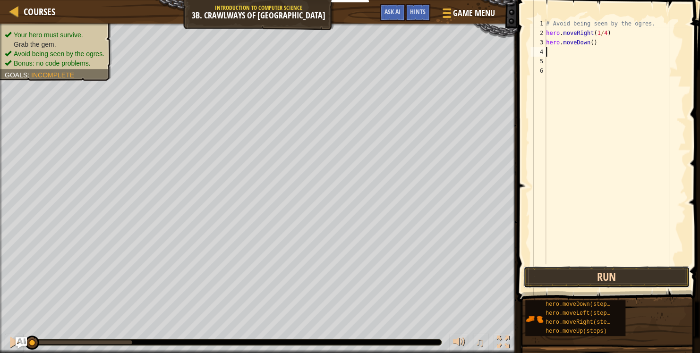
click at [600, 277] on button "Run" at bounding box center [606, 277] width 166 height 22
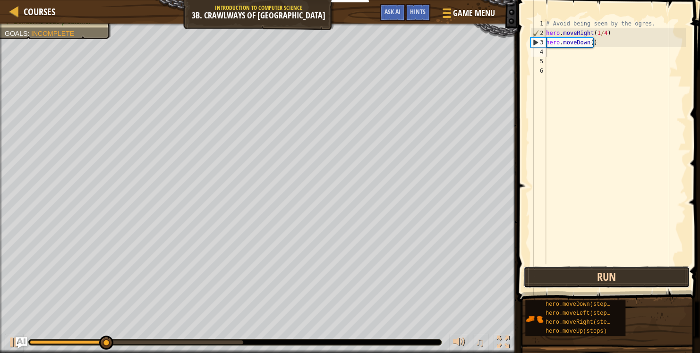
click at [594, 274] on button "Run" at bounding box center [606, 277] width 166 height 22
click at [561, 267] on button "Run" at bounding box center [606, 277] width 166 height 22
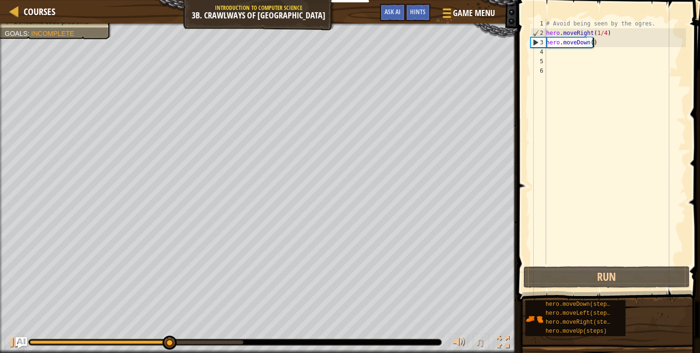
click at [597, 45] on div "# Avoid being seen by the ogres. hero . moveRight ( 1 / 4 ) hero . moveDown ( )" at bounding box center [615, 151] width 142 height 265
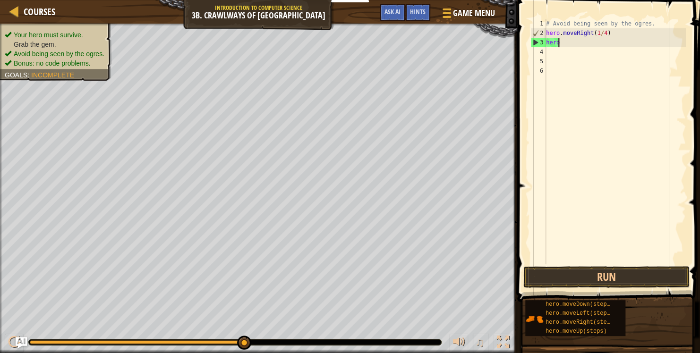
type textarea "h"
type textarea "hero.moveRight(2)"
type textarea "h"
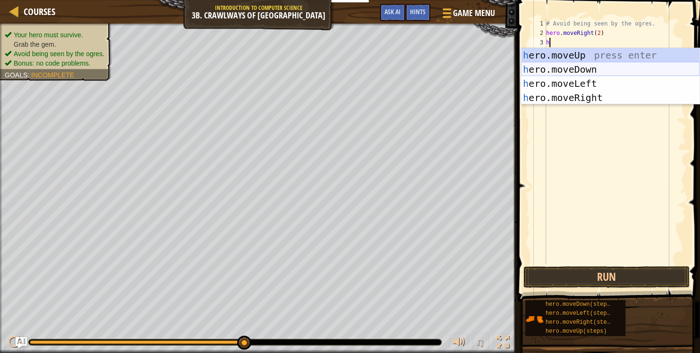
click at [583, 66] on div "h ero.moveUp press enter h ero.moveDown press enter h ero.moveLeft press enter …" at bounding box center [610, 90] width 179 height 85
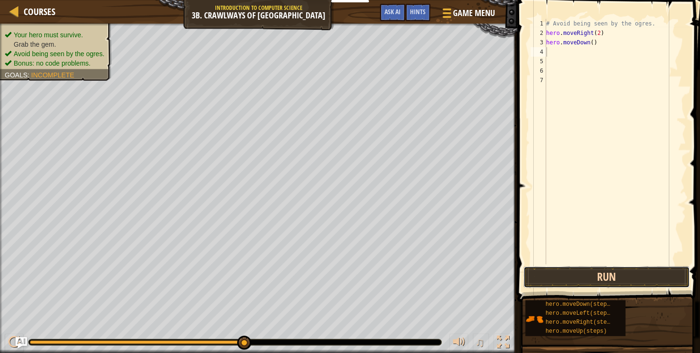
click at [607, 270] on button "Run" at bounding box center [606, 277] width 166 height 22
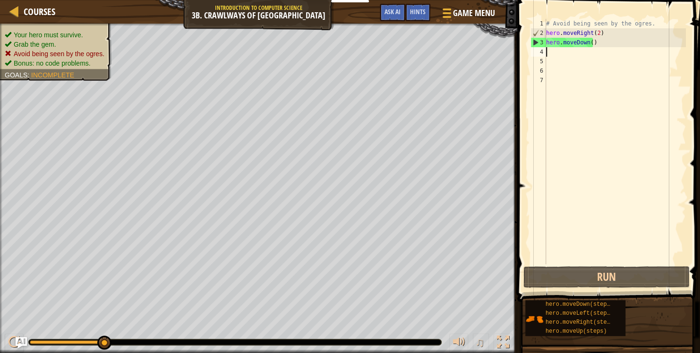
click at [597, 32] on div "# Avoid being seen by the ogres. hero . moveRight ( 2 ) hero . moveDown ( )" at bounding box center [615, 151] width 142 height 265
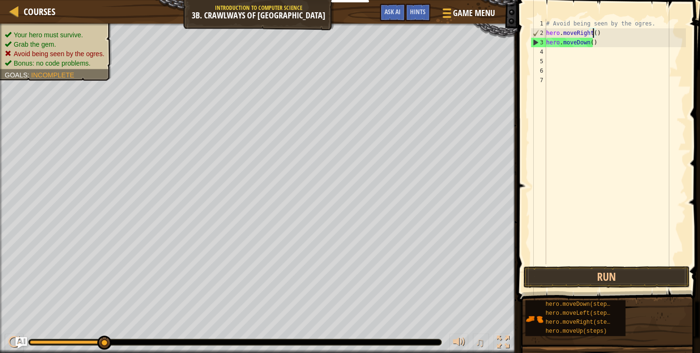
scroll to position [4, 4]
click at [585, 43] on div "# Avoid being seen by the ogres. hero . moveRight ( 1 ) hero . moveDown ( )" at bounding box center [615, 151] width 142 height 265
type textarea "hero.moveLeft()"
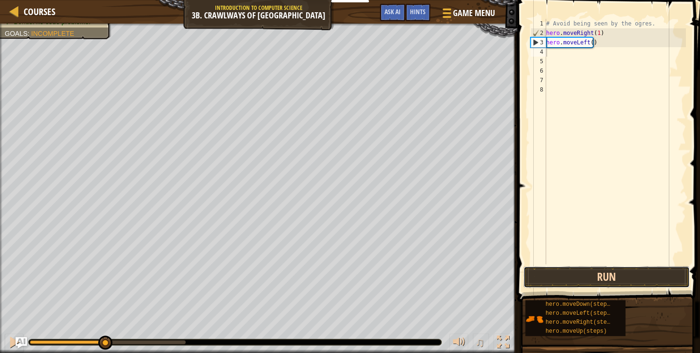
click at [627, 283] on button "Run" at bounding box center [606, 277] width 166 height 22
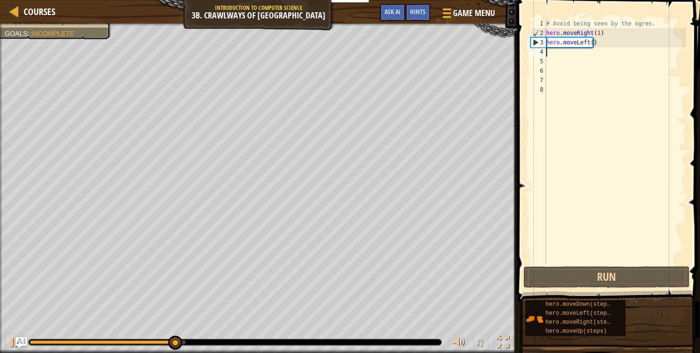
type textarea "h"
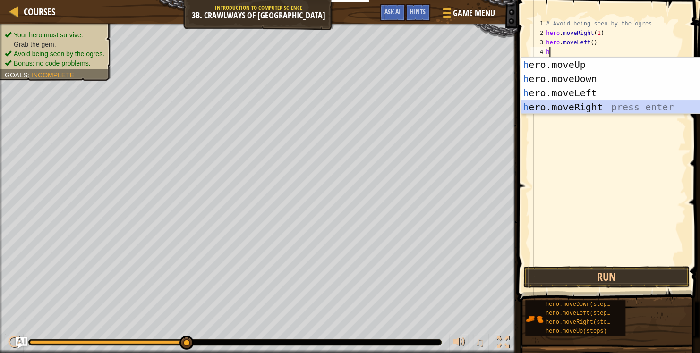
click at [609, 104] on div "h ero.moveUp press enter h ero.moveDown press enter h ero.moveLeft press enter …" at bounding box center [610, 100] width 179 height 85
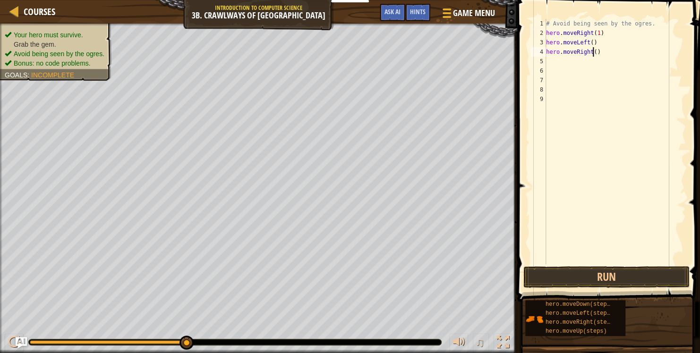
click at [592, 56] on div "# Avoid being seen by the ogres. hero . moveRight ( 1 ) hero . moveLeft ( ) her…" at bounding box center [615, 151] width 142 height 265
click at [617, 285] on button "Run" at bounding box center [606, 277] width 166 height 22
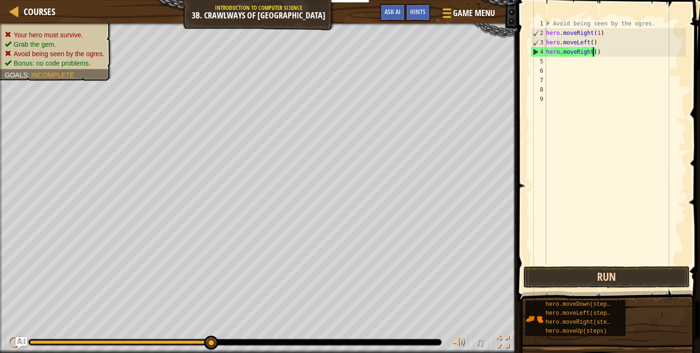
type textarea "hero.moveRight(2)"
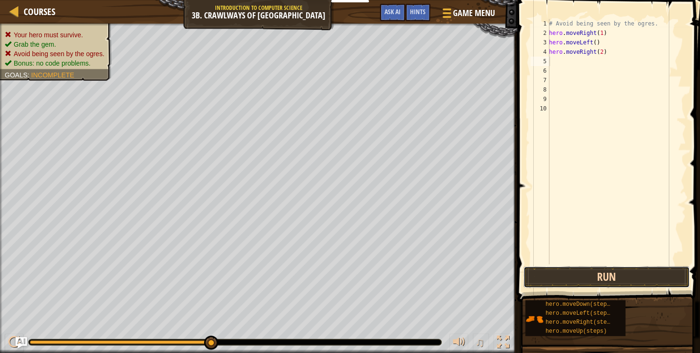
click at [647, 280] on button "Run" at bounding box center [606, 277] width 166 height 22
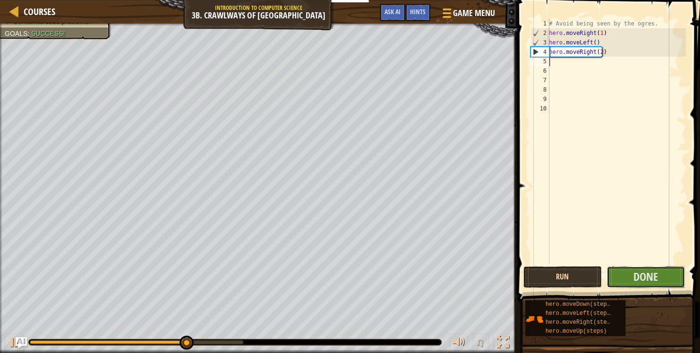
click at [647, 280] on span "Done" at bounding box center [646, 276] width 25 height 15
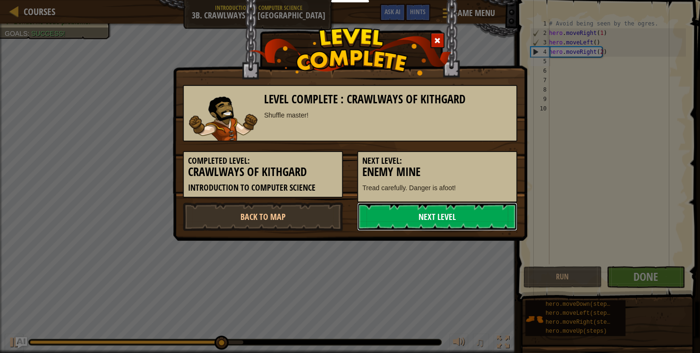
click at [463, 222] on link "Next Level" at bounding box center [437, 217] width 160 height 28
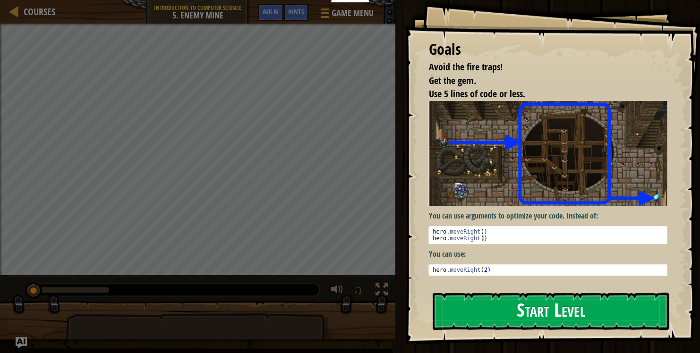
click at [529, 316] on button "Start Level" at bounding box center [551, 311] width 236 height 37
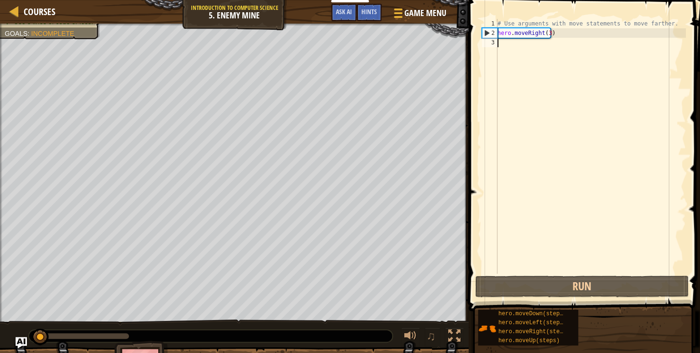
type textarea "h"
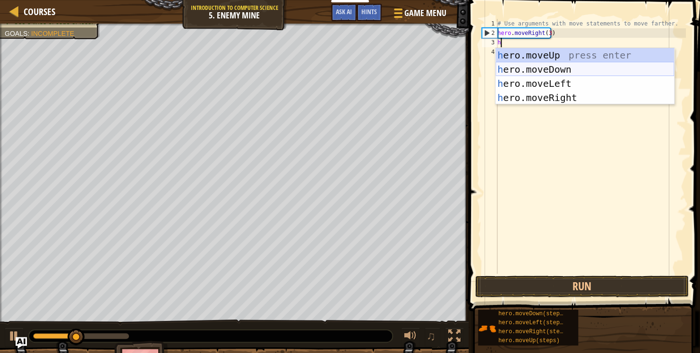
click at [537, 68] on div "h ero.moveUp press enter h ero.moveDown press enter h ero.moveLeft press enter …" at bounding box center [585, 90] width 179 height 85
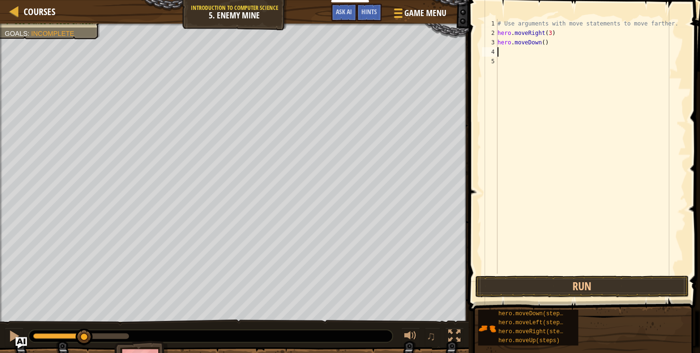
type textarea "h"
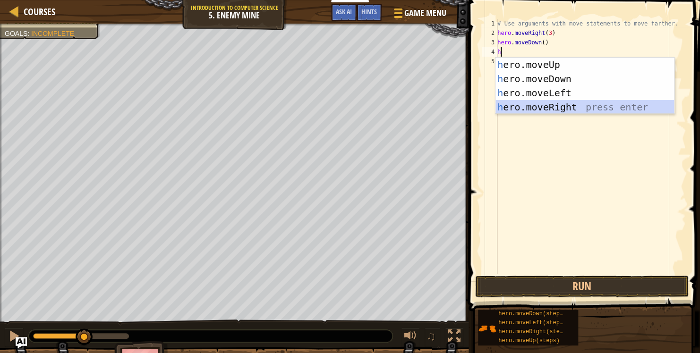
click at [569, 104] on div "h ero.moveUp press enter h ero.moveDown press enter h ero.moveLeft press enter …" at bounding box center [585, 100] width 179 height 85
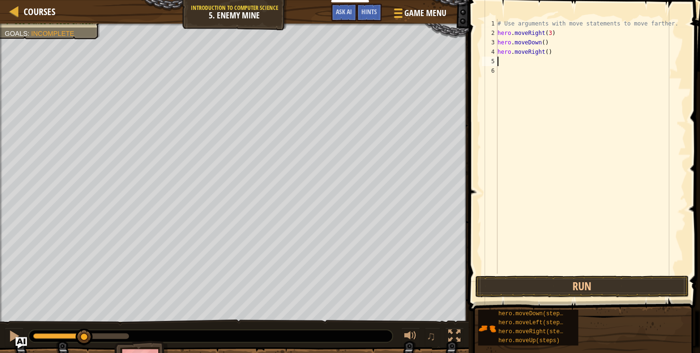
type textarea "h"
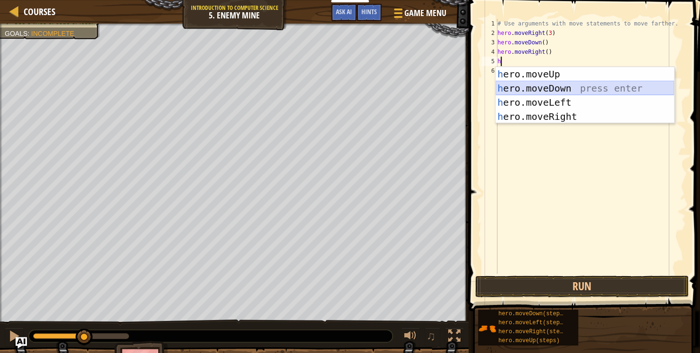
drag, startPoint x: 543, startPoint y: 85, endPoint x: 521, endPoint y: 86, distance: 22.2
drag, startPoint x: 521, startPoint y: 86, endPoint x: 505, endPoint y: 89, distance: 16.2
click at [505, 89] on div "h ero.moveUp press enter h ero.moveDown press enter h ero.moveLeft press enter …" at bounding box center [585, 109] width 179 height 85
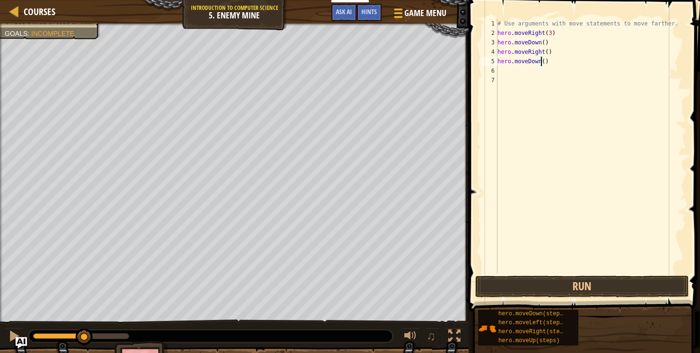
click at [541, 60] on div "# Use arguments with move statements to move farther. hero . moveRight ( 3 ) he…" at bounding box center [591, 156] width 190 height 274
type textarea "hero.moveDown(3)"
click at [504, 66] on div "# Use arguments with move statements to move farther. hero . moveRight ( 3 ) he…" at bounding box center [591, 156] width 190 height 274
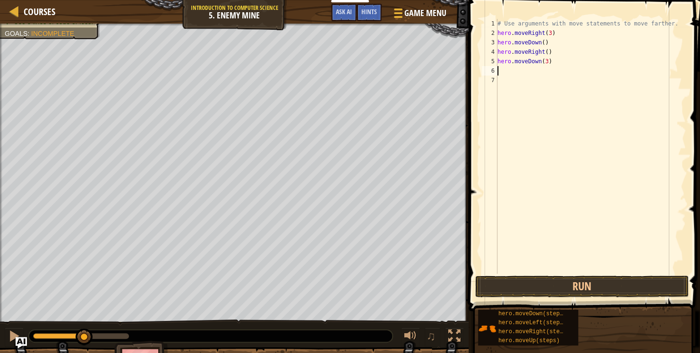
type textarea "h"
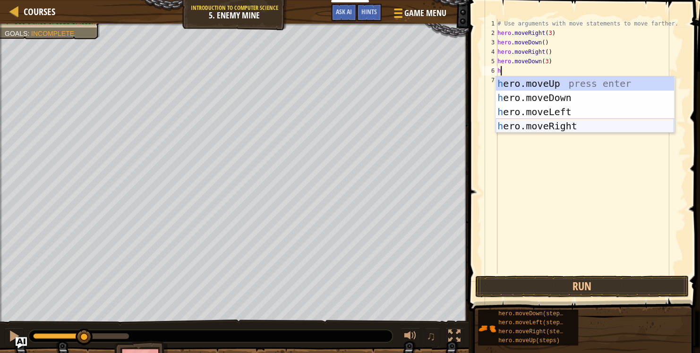
click at [565, 125] on div "h ero.moveUp press enter h ero.moveDown press enter h ero.moveLeft press enter …" at bounding box center [585, 119] width 179 height 85
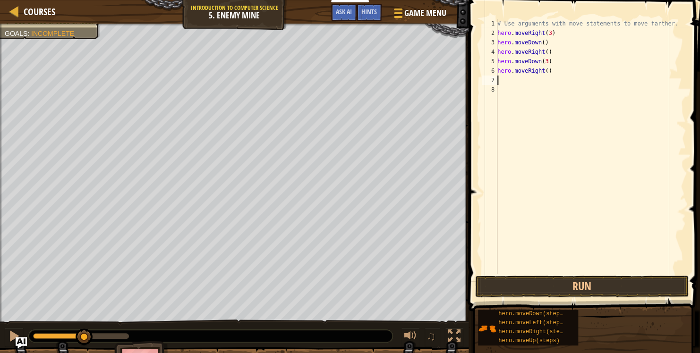
click at [544, 70] on div "# Use arguments with move statements to move farther. hero . moveRight ( 3 ) he…" at bounding box center [591, 156] width 190 height 274
click at [637, 293] on button "Run" at bounding box center [582, 287] width 214 height 22
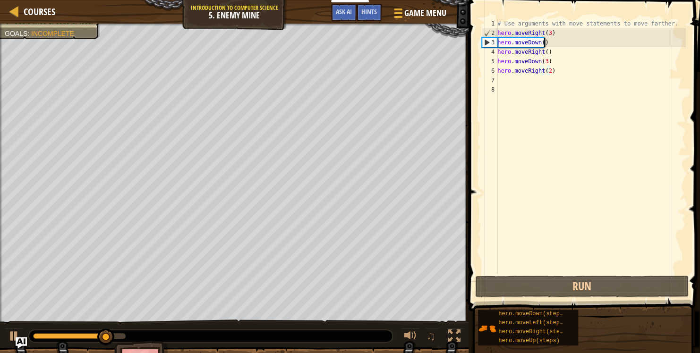
click at [553, 40] on div "# Use arguments with move statements to move farther. hero . moveRight ( 3 ) he…" at bounding box center [591, 156] width 190 height 274
click at [547, 44] on div "# Use arguments with move statements to move farther. hero . moveRight ( 3 ) he…" at bounding box center [591, 156] width 190 height 274
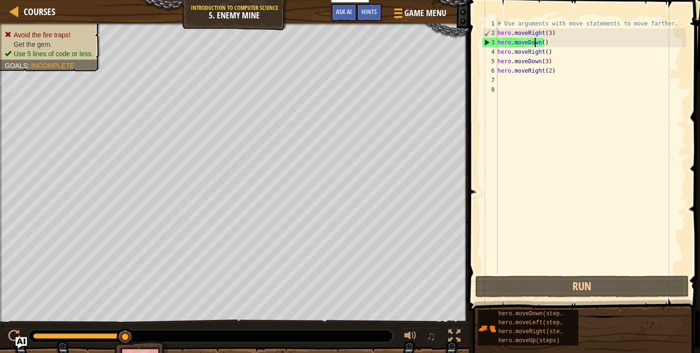
click at [536, 39] on div "# Use arguments with move statements to move farther. hero . moveRight ( 3 ) he…" at bounding box center [591, 156] width 190 height 274
click at [538, 43] on div "# Use arguments with move statements to move farther. hero . moveRight ( 3 ) he…" at bounding box center [591, 156] width 190 height 274
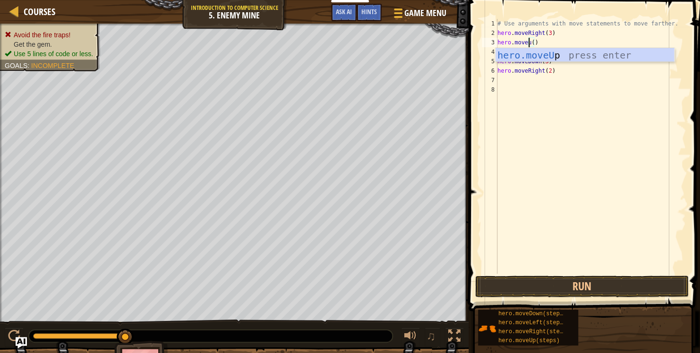
scroll to position [4, 2]
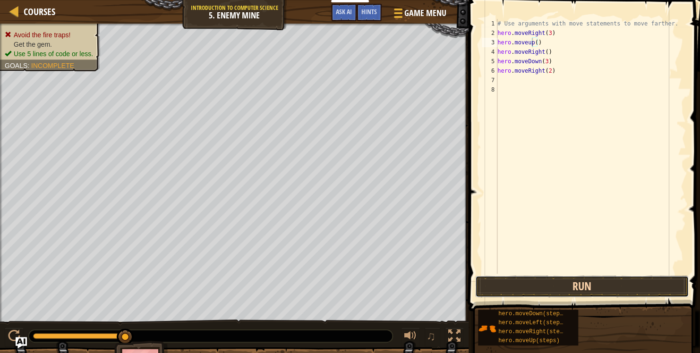
click at [609, 289] on button "Run" at bounding box center [582, 287] width 214 height 22
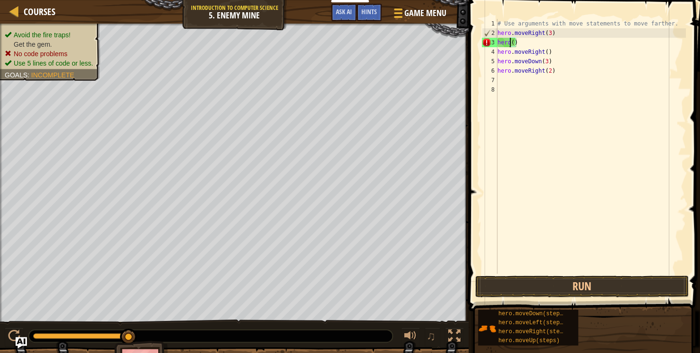
scroll to position [4, 0]
click at [519, 43] on div "# Use arguments with move statements to move farther. hero . moveRight ( 3 ) he…" at bounding box center [591, 156] width 190 height 274
type textarea "h"
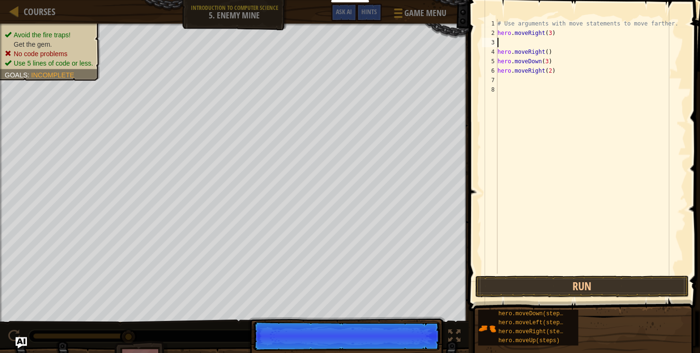
type textarea "h"
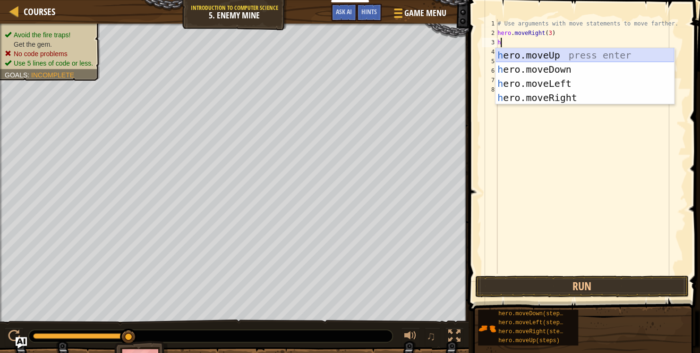
click at [566, 53] on div "h ero.moveUp press enter h ero.moveDown press enter h ero.moveLeft press enter …" at bounding box center [585, 90] width 179 height 85
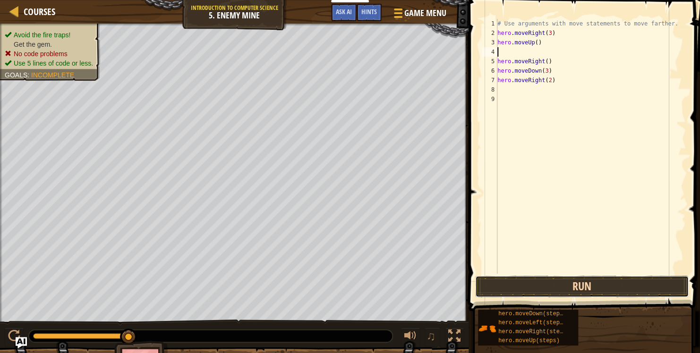
click at [565, 288] on button "Run" at bounding box center [582, 287] width 214 height 22
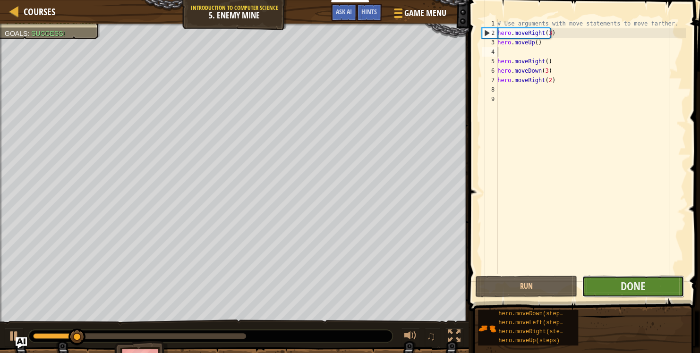
click at [602, 289] on button "Done" at bounding box center [633, 287] width 102 height 22
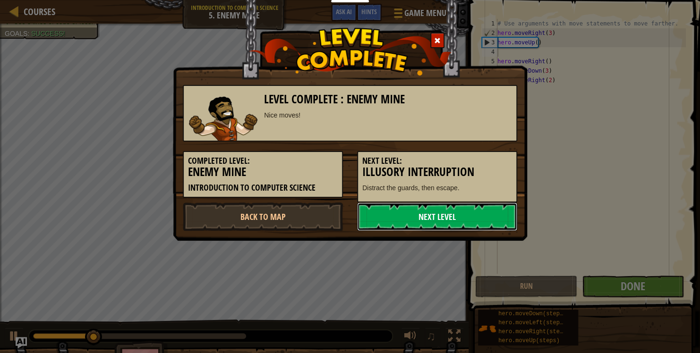
click at [474, 214] on link "Next Level" at bounding box center [437, 217] width 160 height 28
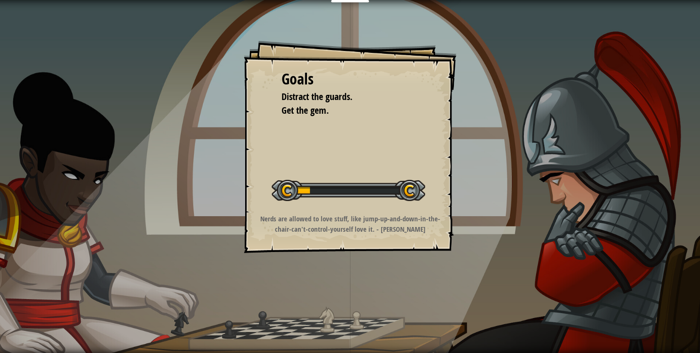
click at [384, 246] on div "Goals Distract the guards. Get the gem. Start Level Error loading from server. …" at bounding box center [350, 147] width 213 height 213
click at [413, 257] on div "Goals Distract the guards. Get the gem. Start Level Error loading from server. …" at bounding box center [350, 176] width 700 height 353
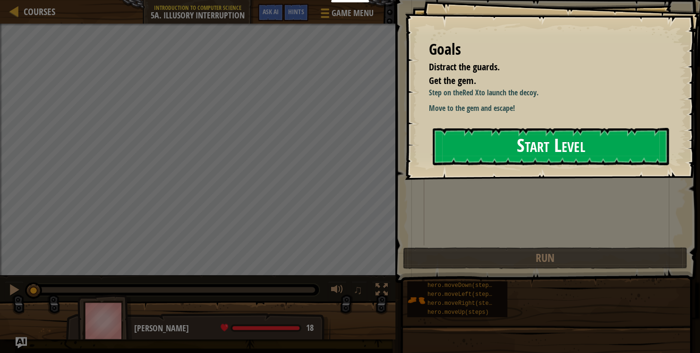
click at [600, 146] on button "Start Level" at bounding box center [551, 146] width 236 height 37
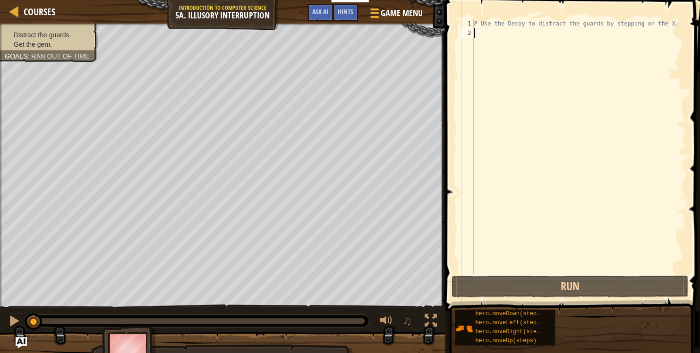
type textarea "h"
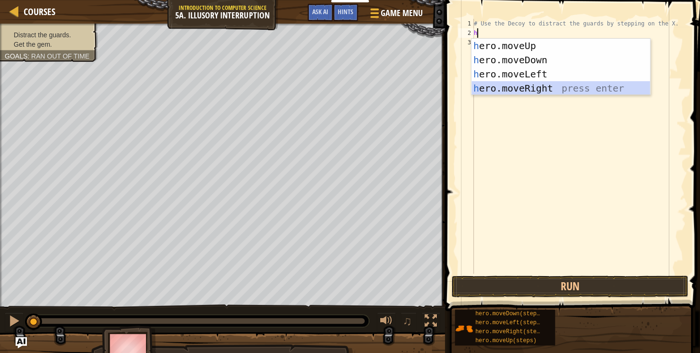
click at [513, 87] on div "h ero.moveUp press enter h ero.moveDown press enter h ero.moveLeft press enter …" at bounding box center [560, 81] width 179 height 85
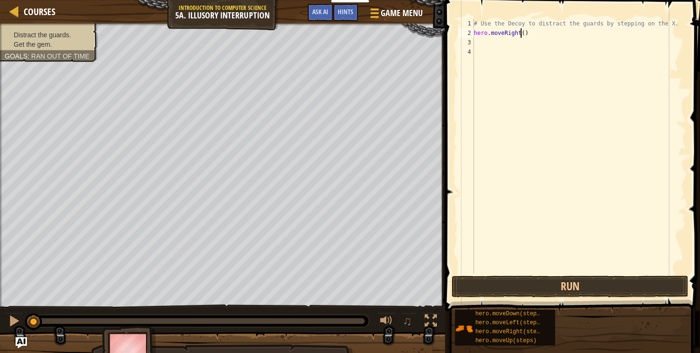
click at [519, 29] on div "# Use the Decoy to distract the guards by stepping on the X. hero . moveRight (…" at bounding box center [579, 156] width 214 height 274
click at [568, 282] on button "Run" at bounding box center [570, 287] width 237 height 22
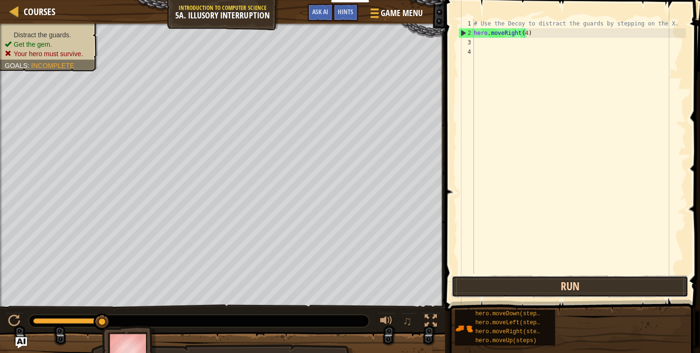
click at [530, 292] on button "Run" at bounding box center [570, 287] width 237 height 22
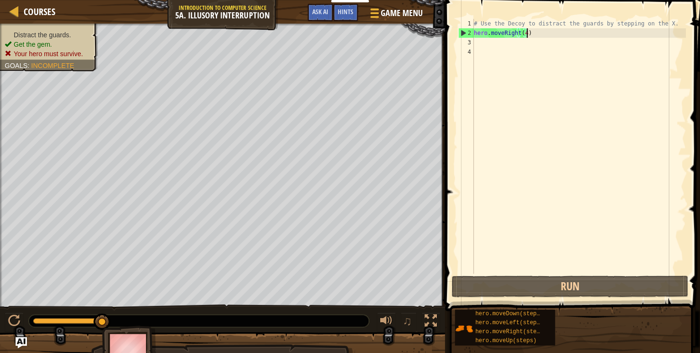
click at [547, 36] on div "# Use the Decoy to distract the guards by stepping on the X. hero . moveRight (…" at bounding box center [579, 156] width 214 height 274
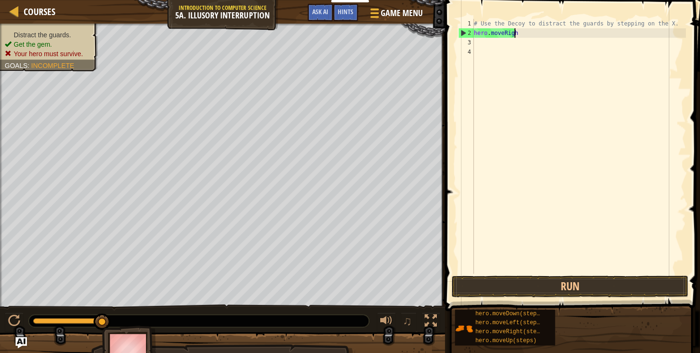
scroll to position [4, 0]
type textarea "h"
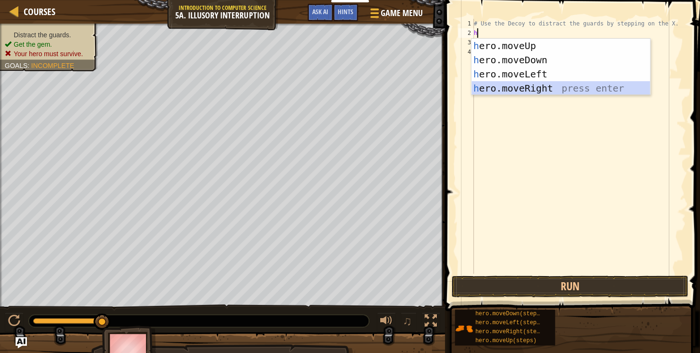
click at [545, 86] on div "h ero.moveUp press enter h ero.moveDown press enter h ero.moveLeft press enter …" at bounding box center [560, 81] width 179 height 85
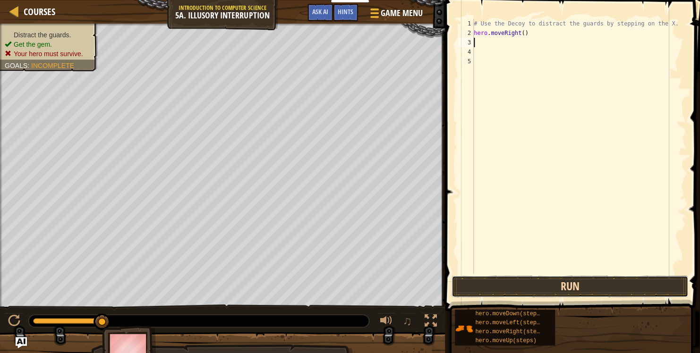
click at [531, 281] on button "Run" at bounding box center [570, 287] width 237 height 22
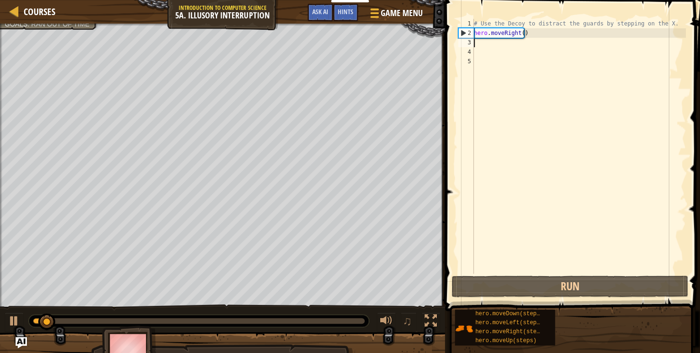
type textarea "h"
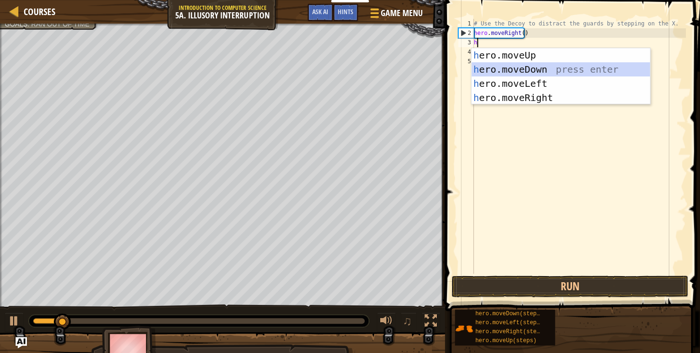
click at [527, 64] on div "h ero.moveUp press enter h ero.moveDown press enter h ero.moveLeft press enter …" at bounding box center [560, 90] width 179 height 85
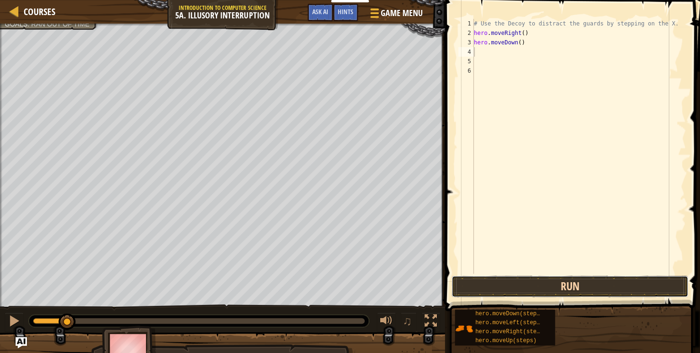
click at [520, 296] on button "Run" at bounding box center [570, 287] width 237 height 22
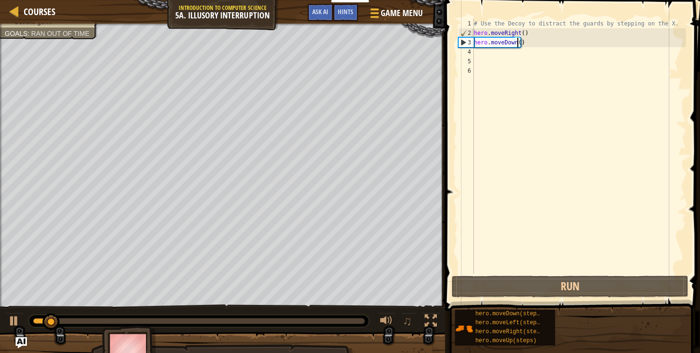
click at [518, 43] on div "# Use the Decoy to distract the guards by stepping on the X. hero . moveRight (…" at bounding box center [579, 156] width 214 height 274
type textarea "hero.moveDown(2)"
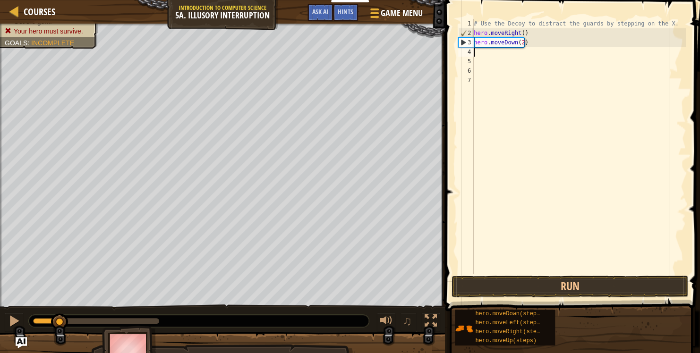
click at [520, 53] on div "# Use the Decoy to distract the guards by stepping on the X. hero . moveRight (…" at bounding box center [579, 156] width 214 height 274
type textarea "h"
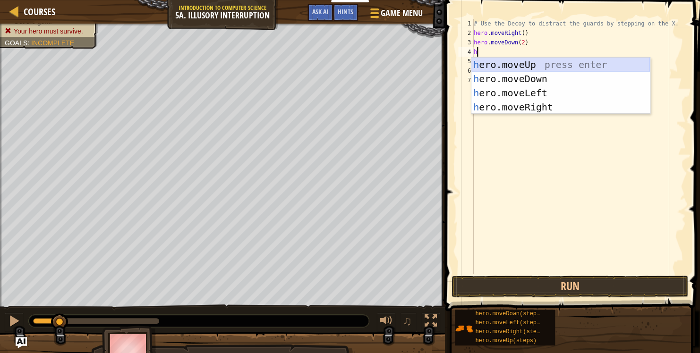
click at [539, 59] on div "h ero.moveUp press enter h ero.moveDown press enter h ero.moveLeft press enter …" at bounding box center [560, 100] width 179 height 85
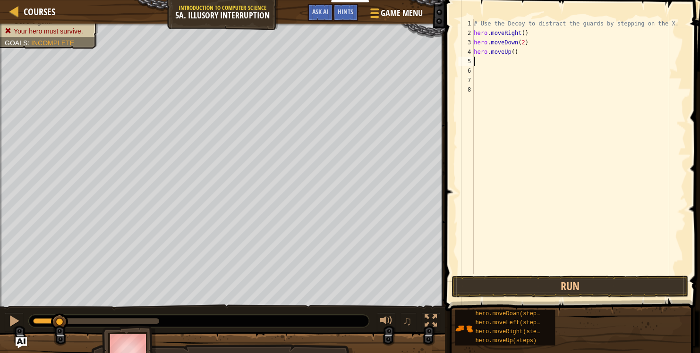
click at [511, 52] on div "# Use the Decoy to distract the guards by stepping on the X. hero . moveRight (…" at bounding box center [579, 156] width 214 height 274
type textarea "hero.moveUp(2)"
click at [568, 287] on button "Run" at bounding box center [570, 287] width 237 height 22
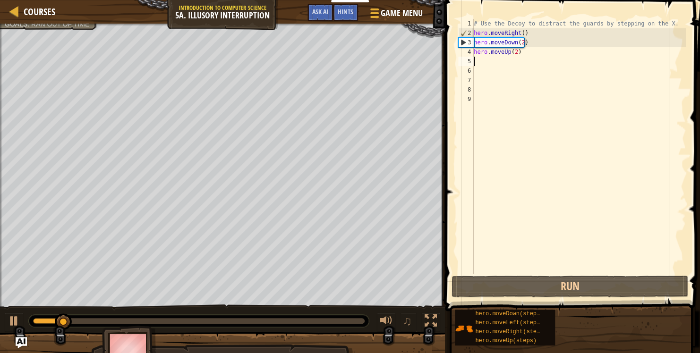
type textarea "h"
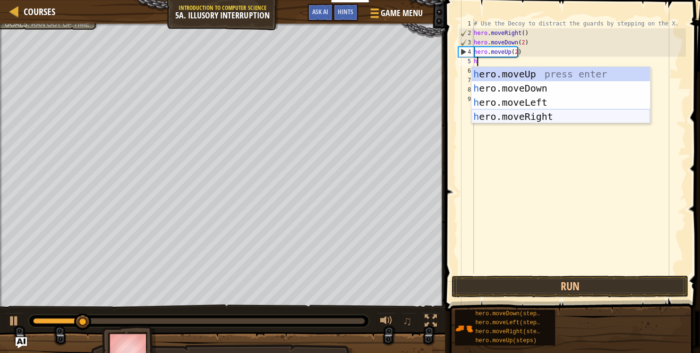
click at [528, 120] on div "h ero.moveUp press enter h ero.moveDown press enter h ero.moveLeft press enter …" at bounding box center [560, 109] width 179 height 85
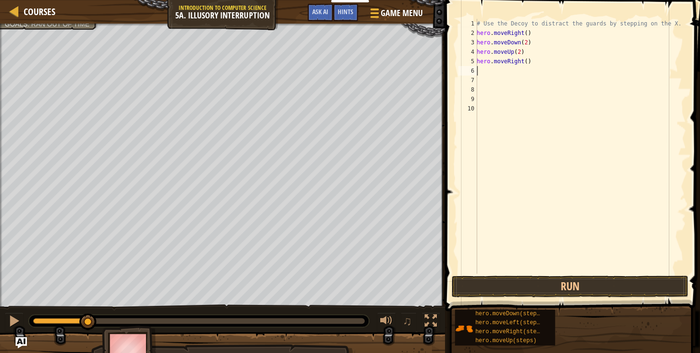
click at [524, 59] on div "# Use the Decoy to distract the guards by stepping on the X. hero . moveRight (…" at bounding box center [580, 156] width 211 height 274
type textarea "hero.moveRight(3)"
click at [646, 289] on button "Run" at bounding box center [570, 287] width 237 height 22
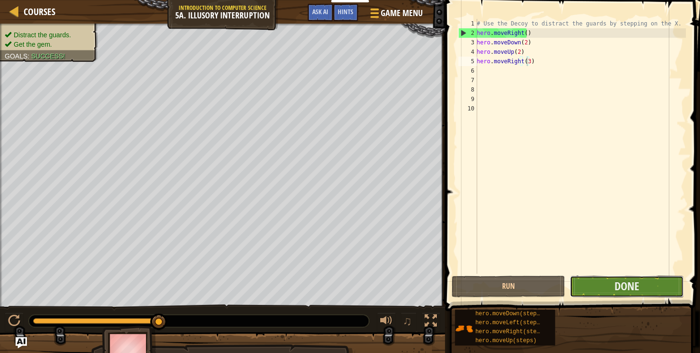
drag, startPoint x: 627, startPoint y: 289, endPoint x: 584, endPoint y: 290, distance: 43.0
click at [584, 290] on button "Done" at bounding box center [626, 287] width 113 height 22
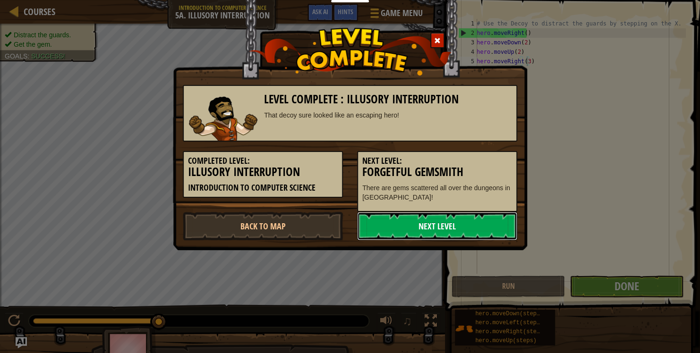
click at [448, 227] on link "Next Level" at bounding box center [437, 226] width 160 height 28
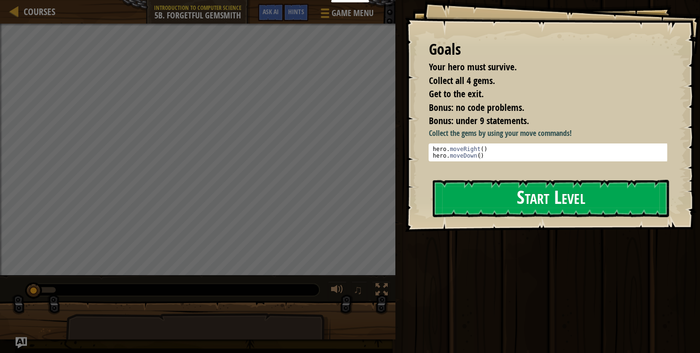
click at [579, 214] on button "Start Level" at bounding box center [551, 198] width 236 height 37
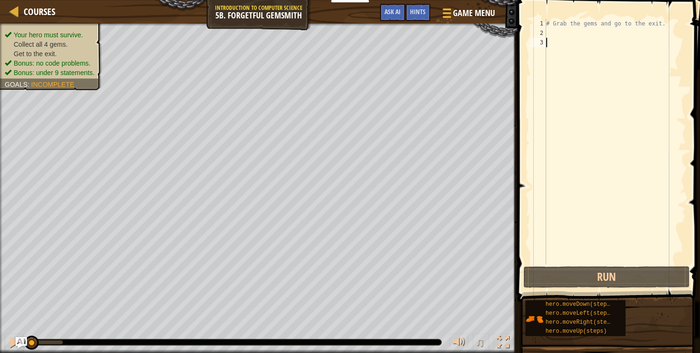
click at [556, 30] on div "# Grab the gems and go to the exit." at bounding box center [615, 151] width 142 height 265
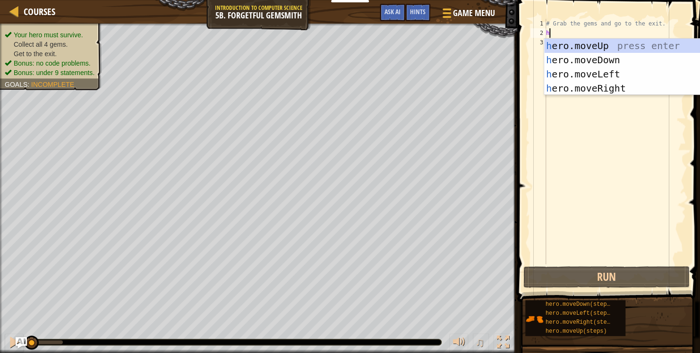
type textarea "h"
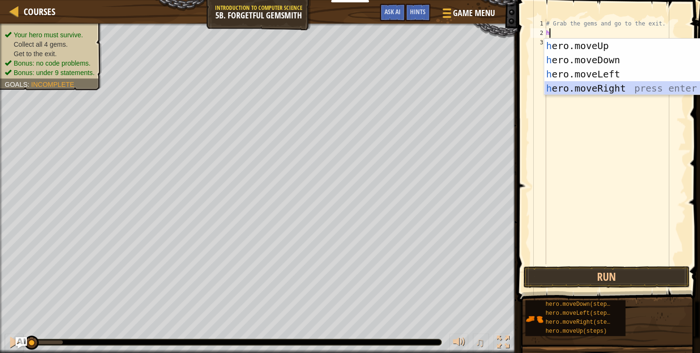
click at [556, 87] on div "h ero.moveUp press enter h ero.moveDown press enter h ero.moveLeft press enter …" at bounding box center [633, 81] width 179 height 85
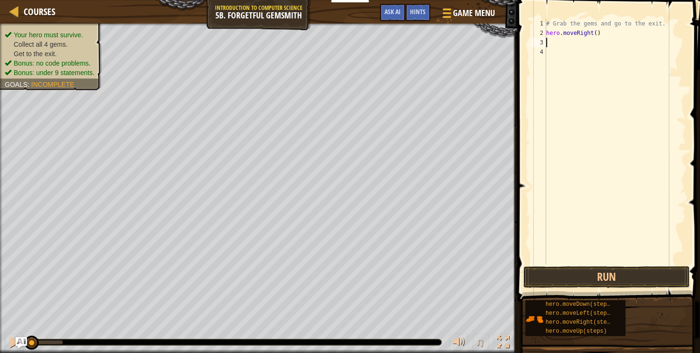
type textarea "h"
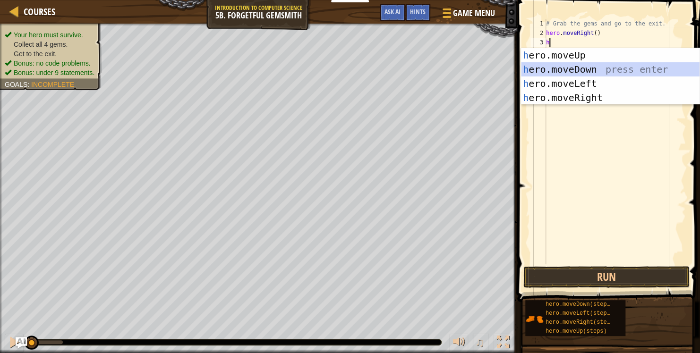
click at [539, 66] on div "h ero.moveUp press enter h ero.moveDown press enter h ero.moveLeft press enter …" at bounding box center [610, 90] width 179 height 85
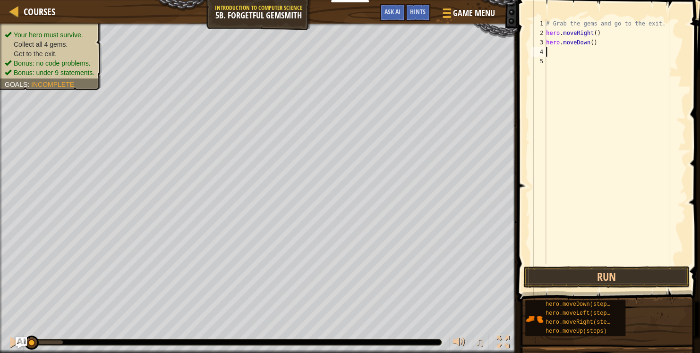
type textarea "h"
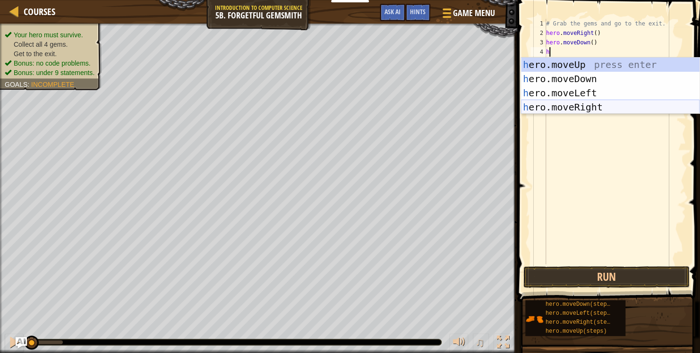
click at [573, 110] on div "h ero.moveUp press enter h ero.moveDown press enter h ero.moveLeft press enter …" at bounding box center [610, 100] width 179 height 85
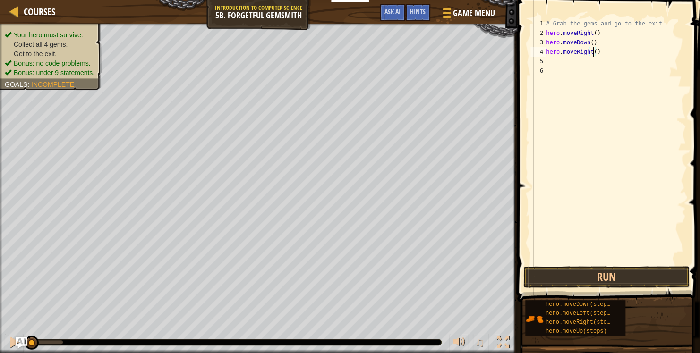
click at [592, 53] on div "# Grab the gems and go to the exit. hero . moveRight ( ) hero . moveDown ( ) he…" at bounding box center [615, 151] width 142 height 265
type textarea "hero.moveRight(2)"
click at [551, 62] on div "# Grab the gems and go to the exit. hero . moveRight ( ) hero . moveDown ( ) he…" at bounding box center [615, 151] width 142 height 265
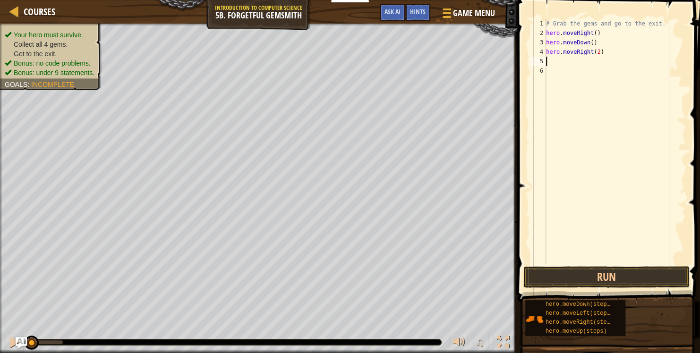
type textarea "h"
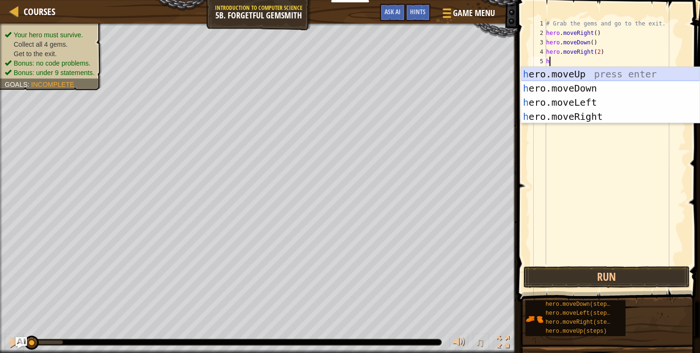
click at [600, 76] on div "h ero.moveUp press enter h ero.moveDown press enter h ero.moveLeft press enter …" at bounding box center [610, 109] width 179 height 85
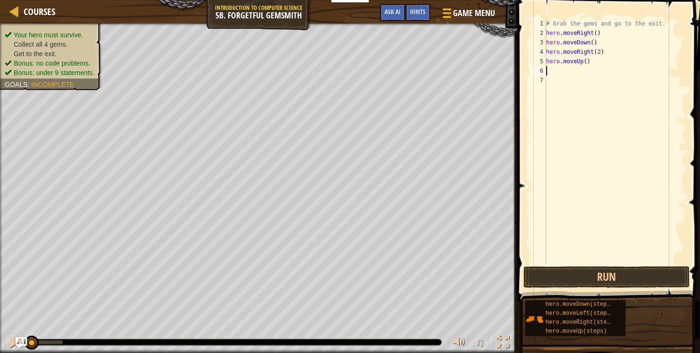
type textarea "h"
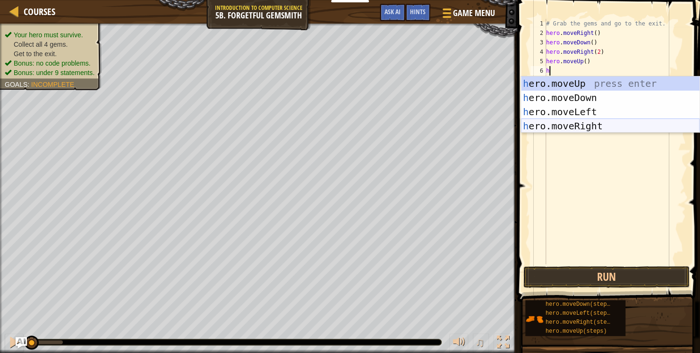
click at [586, 124] on div "h ero.moveUp press enter h ero.moveDown press enter h ero.moveLeft press enter …" at bounding box center [610, 119] width 179 height 85
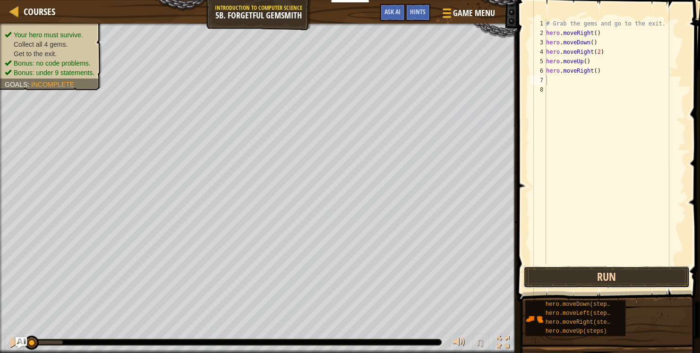
drag, startPoint x: 592, startPoint y: 285, endPoint x: 536, endPoint y: 276, distance: 56.9
click at [536, 276] on button "Run" at bounding box center [606, 277] width 166 height 22
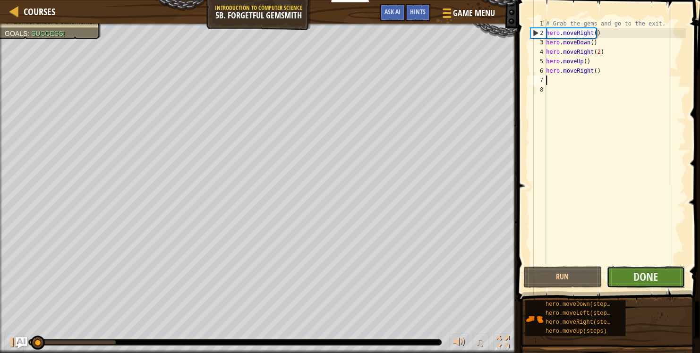
click at [663, 272] on button "Done" at bounding box center [646, 277] width 78 height 22
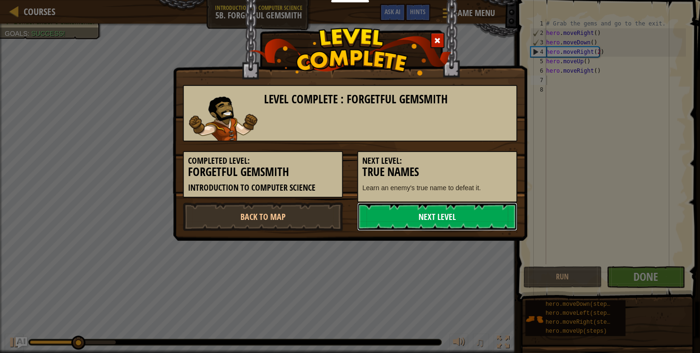
click at [437, 212] on link "Next Level" at bounding box center [437, 217] width 160 height 28
